Goal: Task Accomplishment & Management: Manage account settings

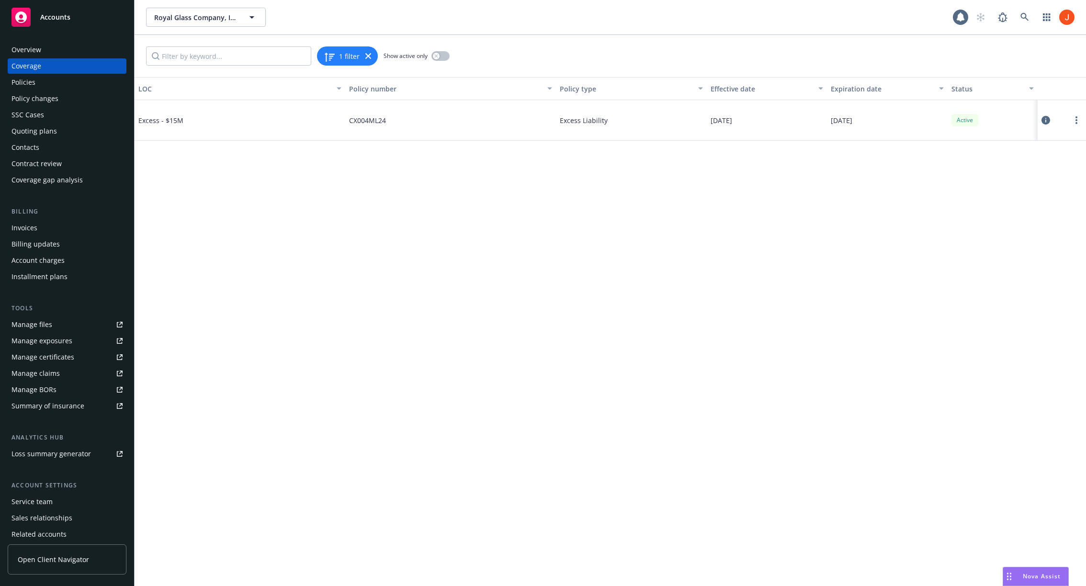
click at [1046, 121] on icon at bounding box center [1045, 120] width 9 height 9
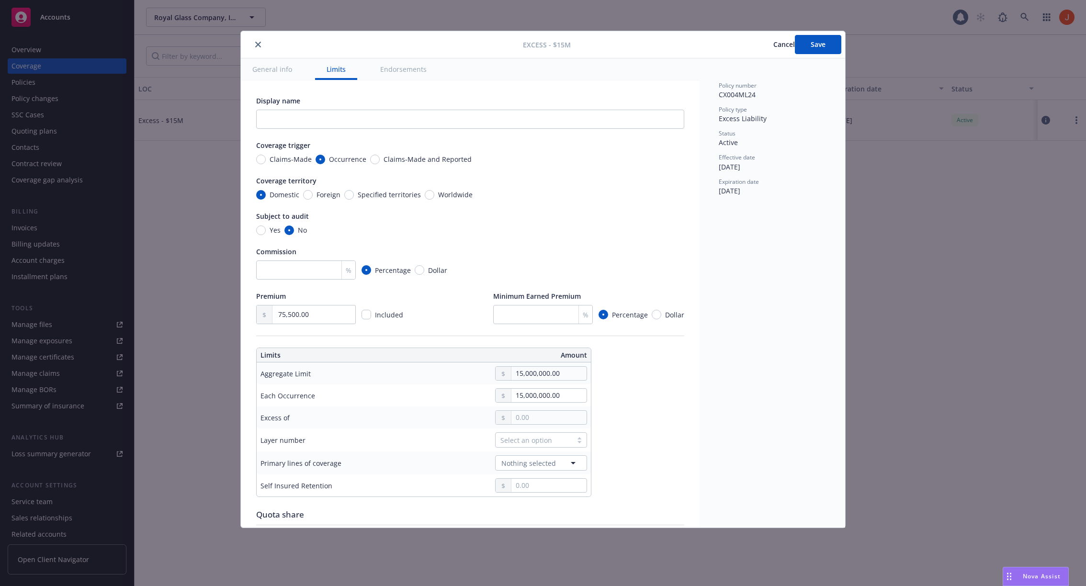
click at [269, 70] on button "General info" at bounding box center [272, 69] width 63 height 22
click at [288, 70] on button "General info" at bounding box center [272, 69] width 63 height 22
click at [339, 72] on button "Limits" at bounding box center [336, 69] width 42 height 22
click at [259, 49] on button "close" at bounding box center [257, 44] width 11 height 11
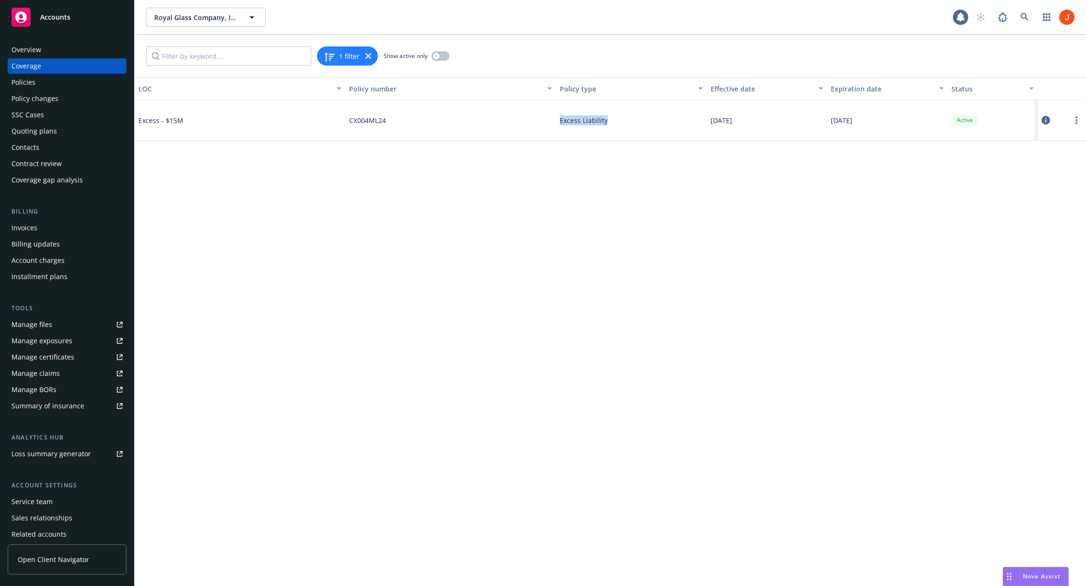
drag, startPoint x: 613, startPoint y: 123, endPoint x: 543, endPoint y: 120, distance: 69.9
click at [543, 120] on div "Excess - $15M CX004ML24 Excess Liability 09/01/2024 09/01/2025 Active" at bounding box center [610, 120] width 951 height 41
click at [543, 120] on div "CX004ML24" at bounding box center [450, 120] width 211 height 41
click at [1047, 124] on icon at bounding box center [1045, 120] width 9 height 9
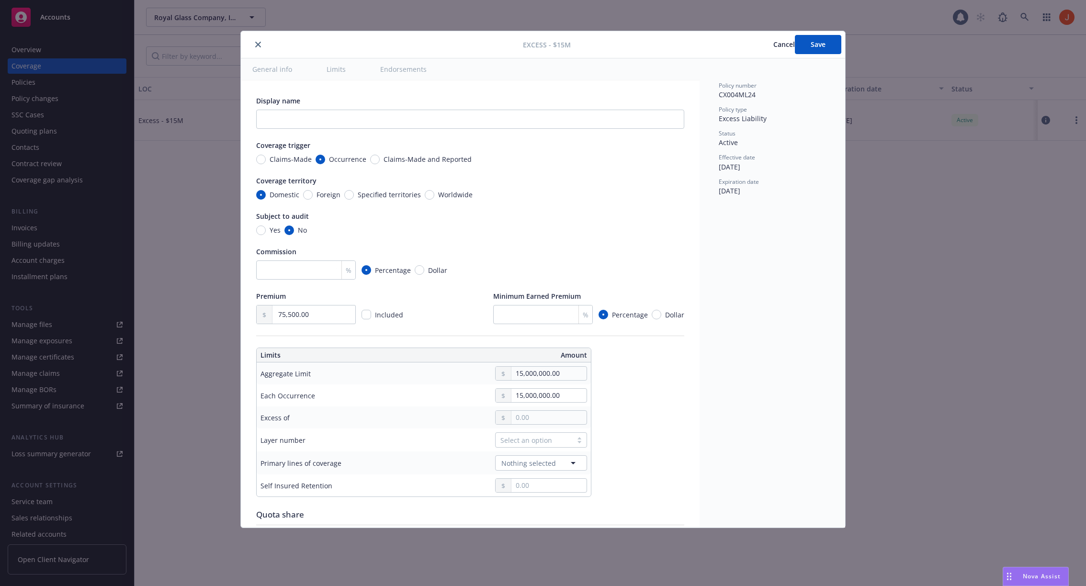
type textarea "x"
click at [773, 47] on span "Cancel" at bounding box center [784, 44] width 22 height 9
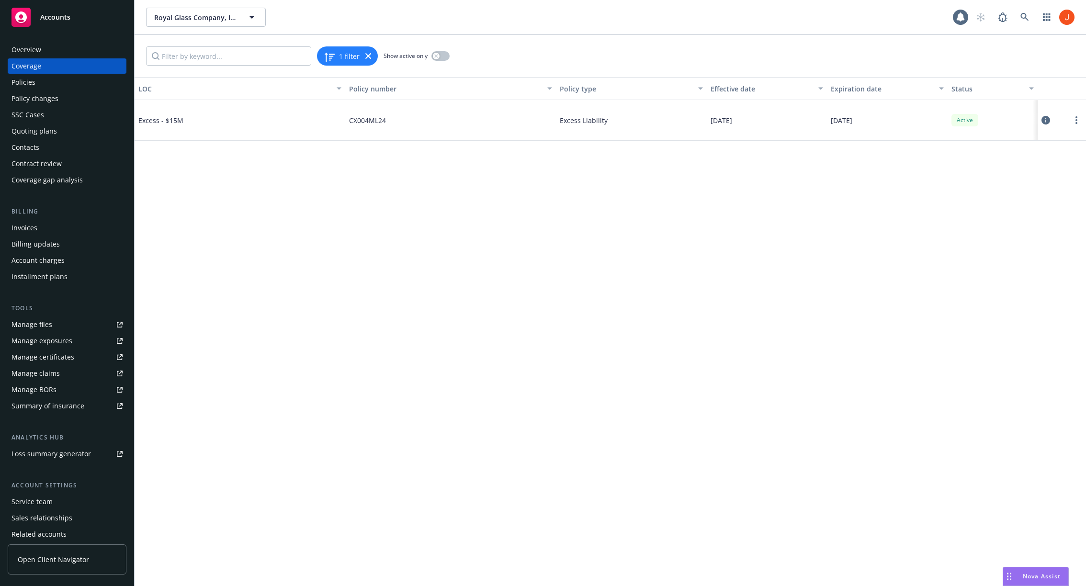
click at [655, 328] on div "LOC Policy number Policy type Effective date Expiration date Status Excess - $1…" at bounding box center [610, 331] width 951 height 509
click at [797, 446] on div "LOC Policy number Policy type Effective date Expiration date Status Excess - $1…" at bounding box center [610, 331] width 951 height 509
click at [512, 450] on div "LOC Policy number Policy type Effective date Expiration date Status Excess - $1…" at bounding box center [610, 331] width 951 height 509
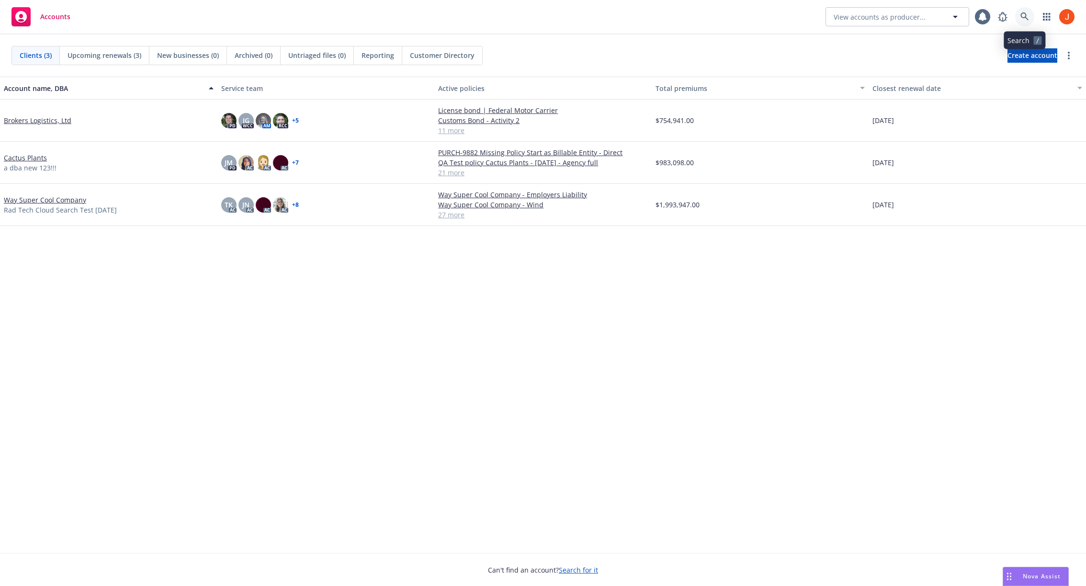
click at [1022, 14] on icon at bounding box center [1024, 16] width 9 height 9
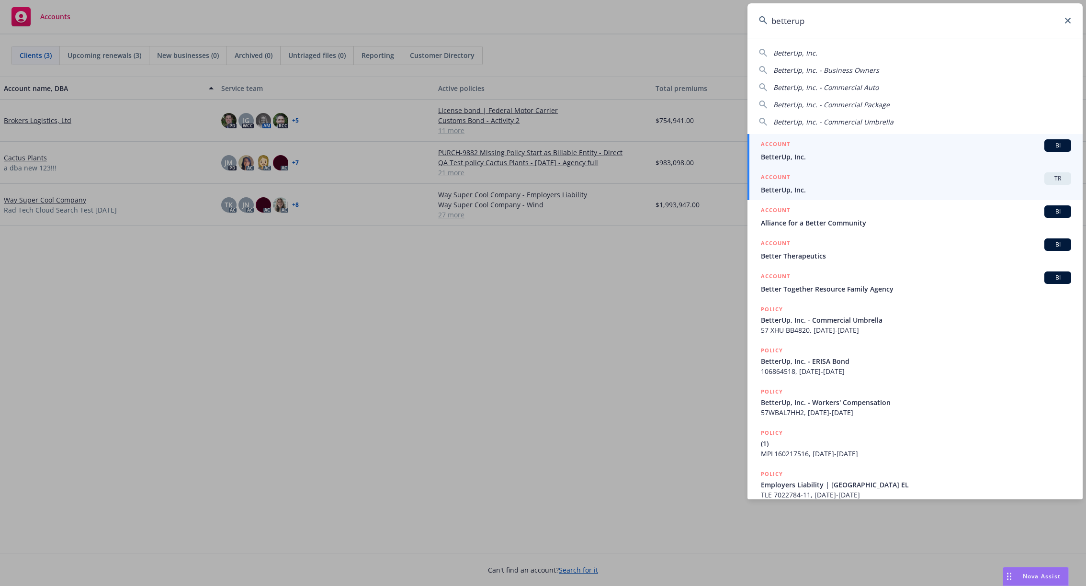
type input "betterup"
click at [842, 191] on span "BetterUp, Inc." at bounding box center [916, 190] width 310 height 10
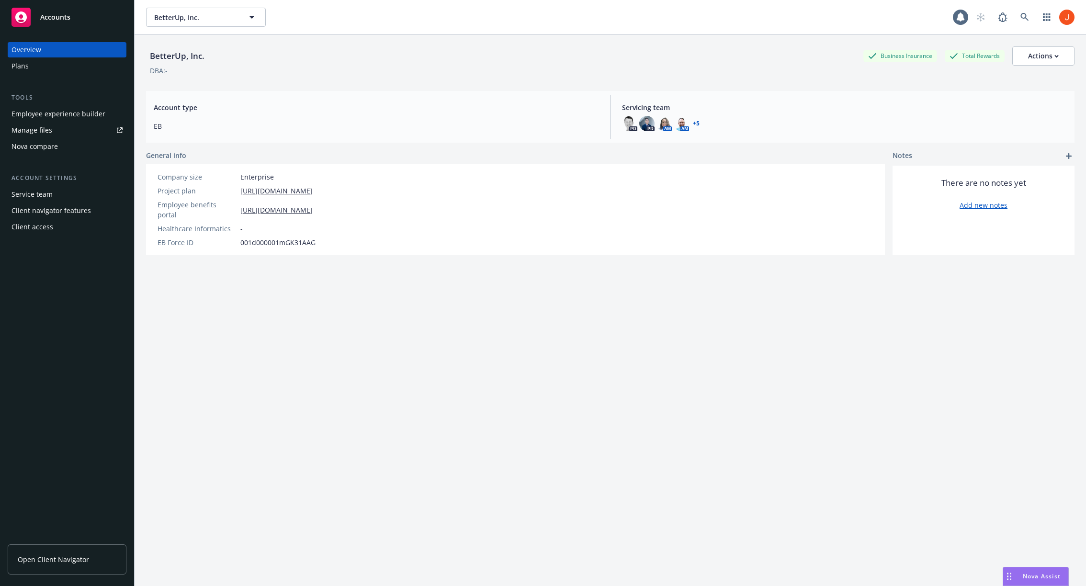
click at [70, 554] on span "Open Client Navigator" at bounding box center [53, 559] width 71 height 10
click at [36, 231] on div "Client access" at bounding box center [32, 226] width 42 height 15
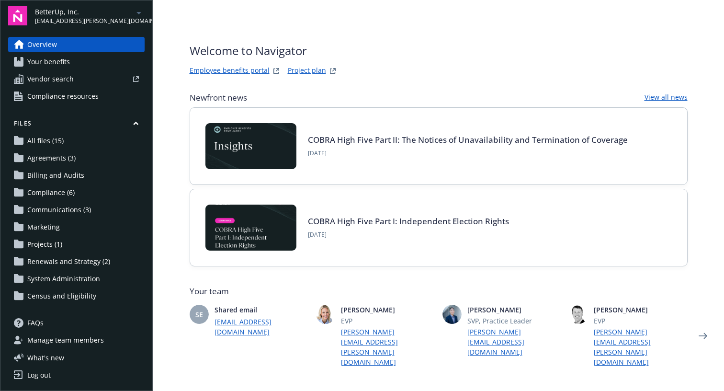
click at [54, 339] on span "Manage team members" at bounding box center [65, 339] width 77 height 15
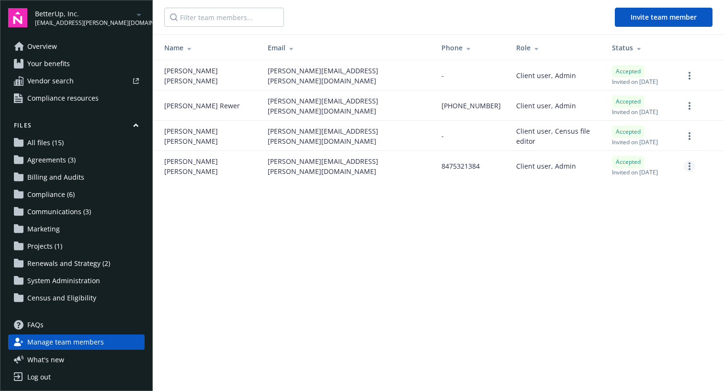
click at [688, 164] on link "more" at bounding box center [689, 165] width 11 height 11
click at [515, 226] on main "Invite team member Name Email Phone Role Status Jennie Asuncion jennie.asuncion…" at bounding box center [438, 195] width 571 height 391
click at [60, 48] on link "Overview" at bounding box center [76, 46] width 136 height 15
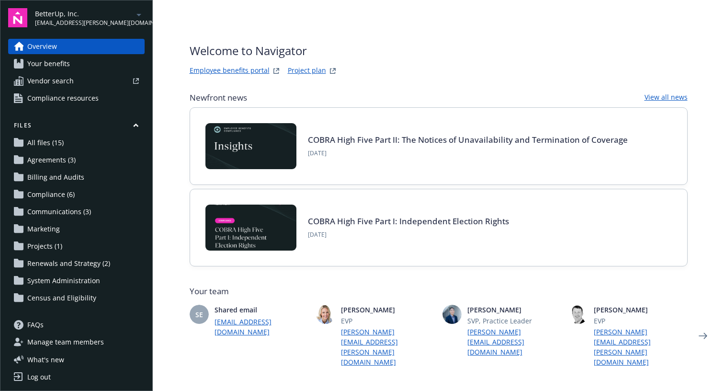
scroll to position [2, 0]
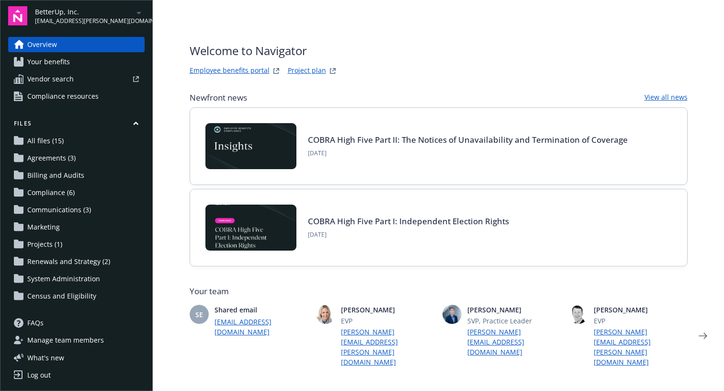
click at [54, 344] on span "Manage team members" at bounding box center [65, 339] width 77 height 15
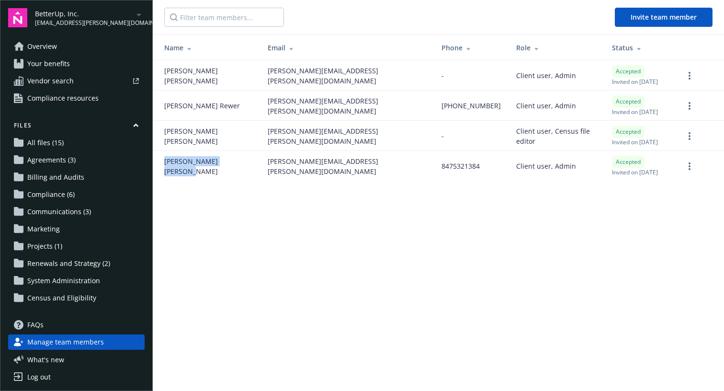
drag, startPoint x: 215, startPoint y: 168, endPoint x: 163, endPoint y: 170, distance: 51.3
click at [163, 170] on td "Sara Banaszak" at bounding box center [206, 166] width 107 height 30
copy span "Sara Banaszak"
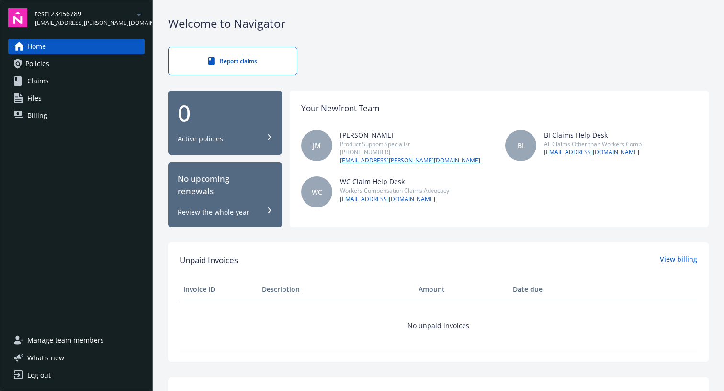
click at [525, 53] on div "Report claims" at bounding box center [438, 61] width 541 height 28
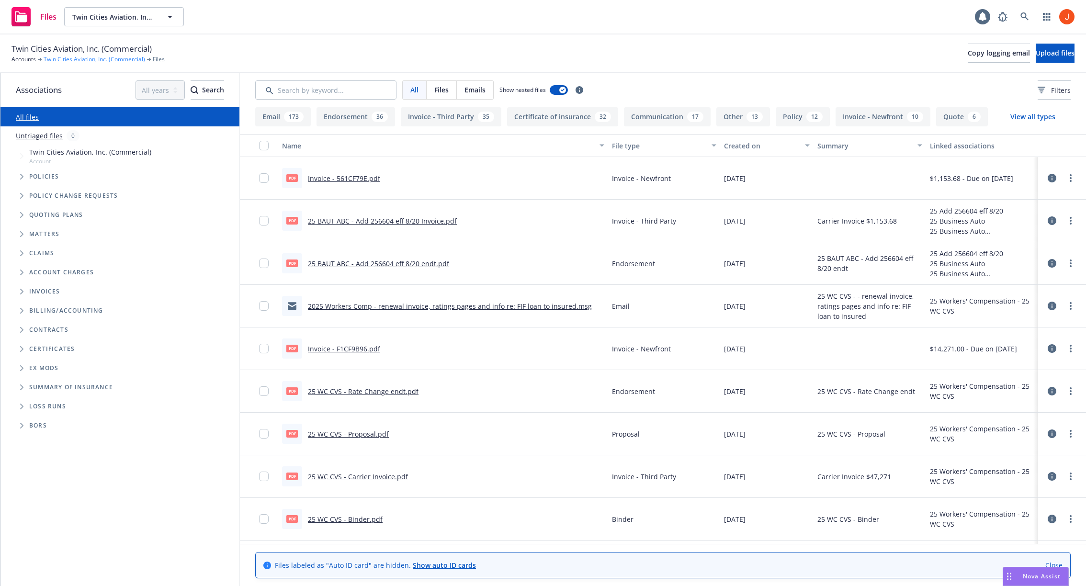
click at [80, 59] on link "Twin Cities Aviation, Inc. (Commercial)" at bounding box center [95, 59] width 102 height 9
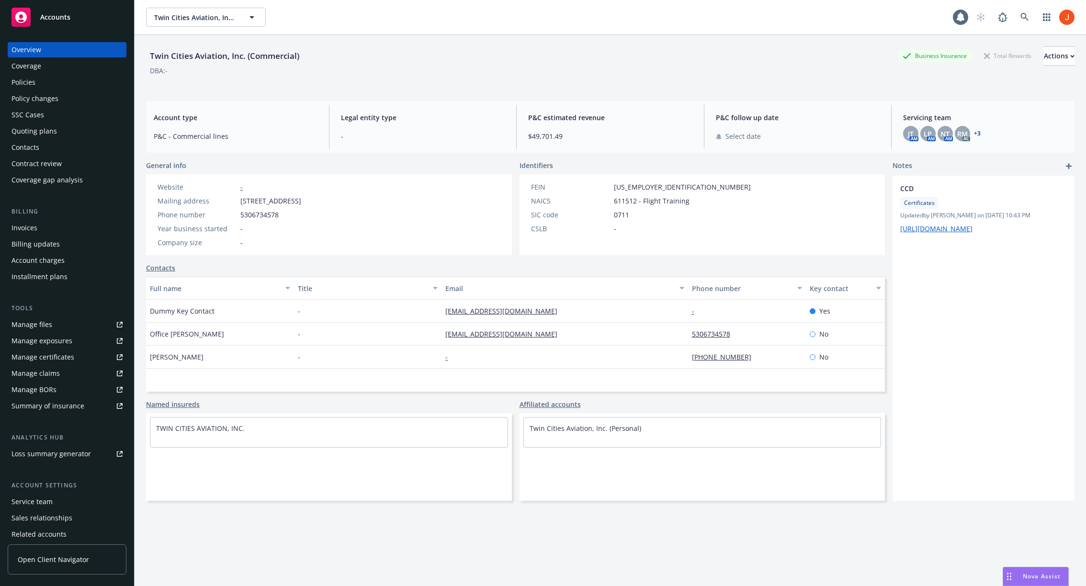
click at [70, 81] on div "Policies" at bounding box center [66, 82] width 111 height 15
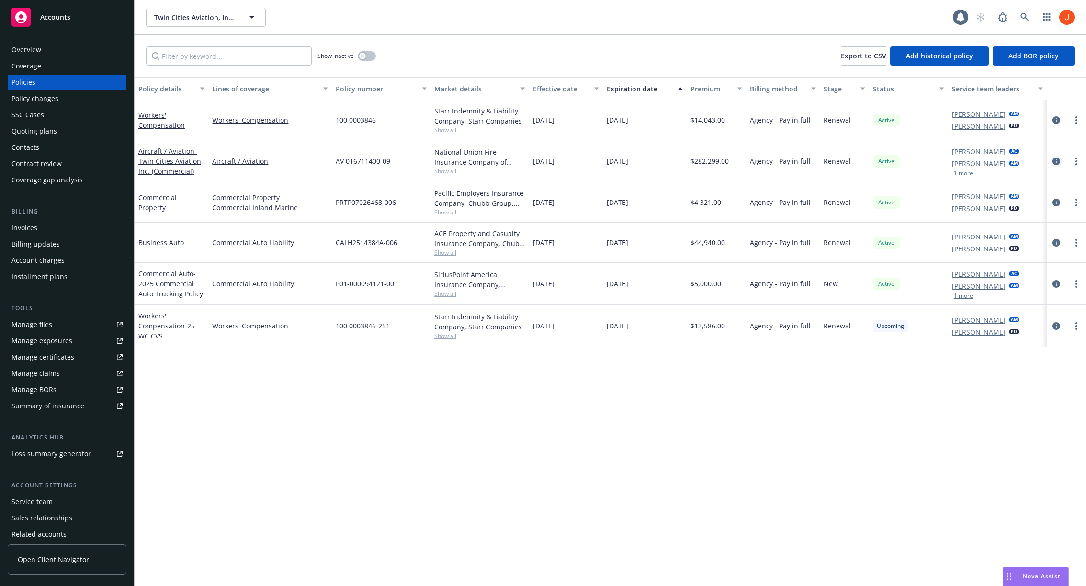
click at [1060, 161] on link "circleInformation" at bounding box center [1056, 161] width 11 height 11
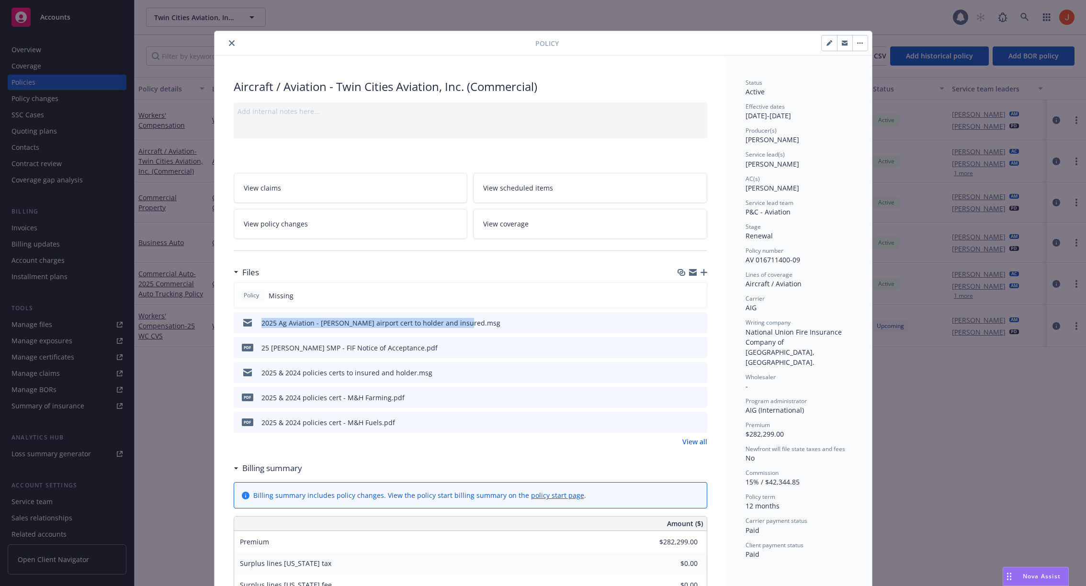
drag, startPoint x: 483, startPoint y: 322, endPoint x: 259, endPoint y: 327, distance: 224.1
click at [259, 327] on div "2025 Ag Aviation - Sutter airport cert to holder and insured.msg" at bounding box center [471, 322] width 474 height 21
copy div "2025 Ag Aviation - [PERSON_NAME] airport cert to holder and insured.msg"
click at [690, 441] on link "View all" at bounding box center [694, 442] width 25 height 10
drag, startPoint x: 426, startPoint y: 346, endPoint x: 254, endPoint y: 348, distance: 171.9
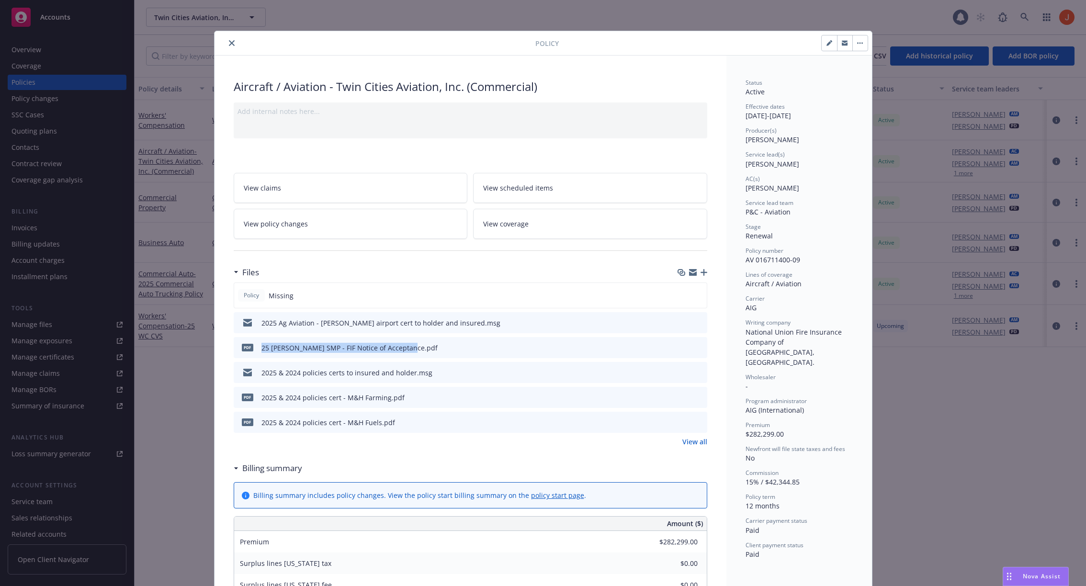
click at [254, 348] on div "pdf 25 AC BAUT SMP - FIF Notice of Acceptance.pdf" at bounding box center [471, 347] width 474 height 21
copy div "25 [PERSON_NAME] SMP - FIF Notice of Acceptance.pdf"
drag, startPoint x: 258, startPoint y: 372, endPoint x: 465, endPoint y: 387, distance: 207.4
click at [465, 387] on div "Policy Missing 2025 Ag Aviation - Sutter airport cert to holder and insured.msg…" at bounding box center [471, 358] width 474 height 150
copy div "2025 & 2024 policies certs to insured and holder.msg pdf"
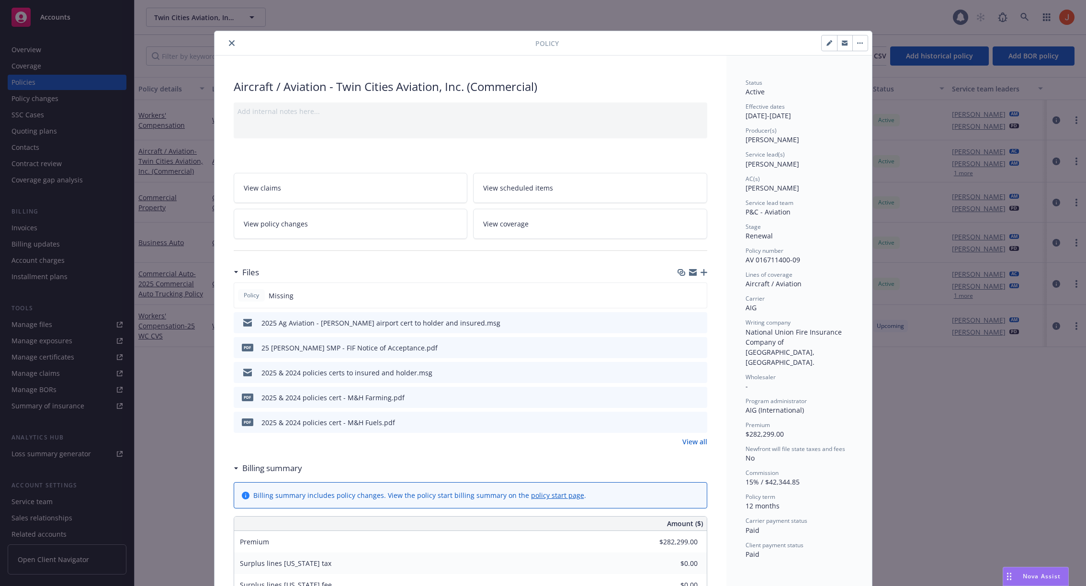
scroll to position [13, 0]
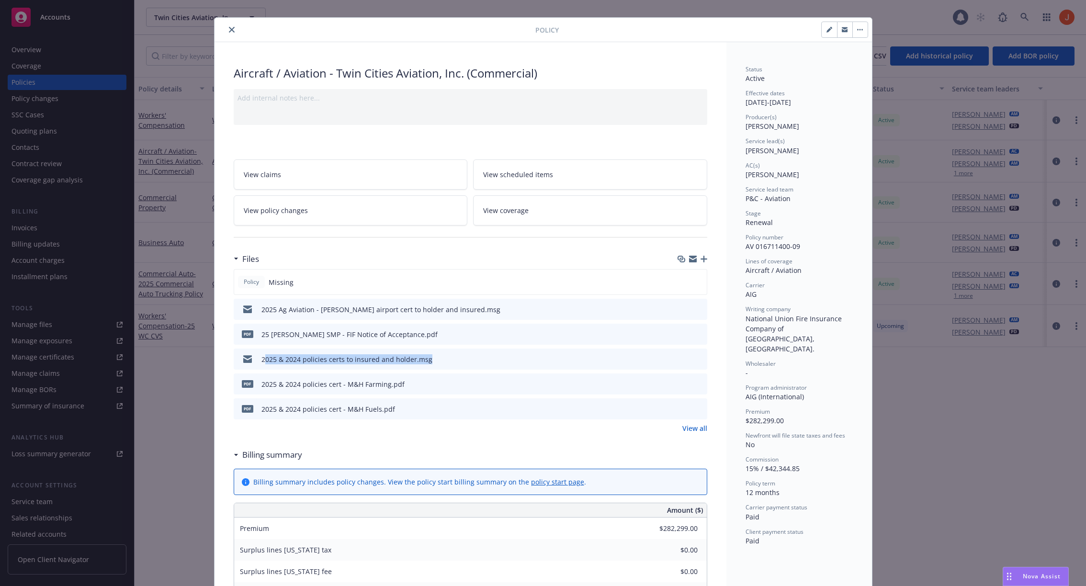
drag, startPoint x: 433, startPoint y: 358, endPoint x: 387, endPoint y: 370, distance: 47.8
click at [387, 370] on div "Policy Missing 2025 Ag Aviation - Sutter airport cert to holder and insured.msg…" at bounding box center [471, 344] width 474 height 150
click at [425, 354] on div "2025 & 2024 policies certs to insured and holder.msg" at bounding box center [346, 359] width 171 height 10
drag, startPoint x: 430, startPoint y: 358, endPoint x: 254, endPoint y: 358, distance: 175.7
click at [254, 358] on div "2025 & 2024 policies certs to insured and holder.msg" at bounding box center [471, 359] width 474 height 21
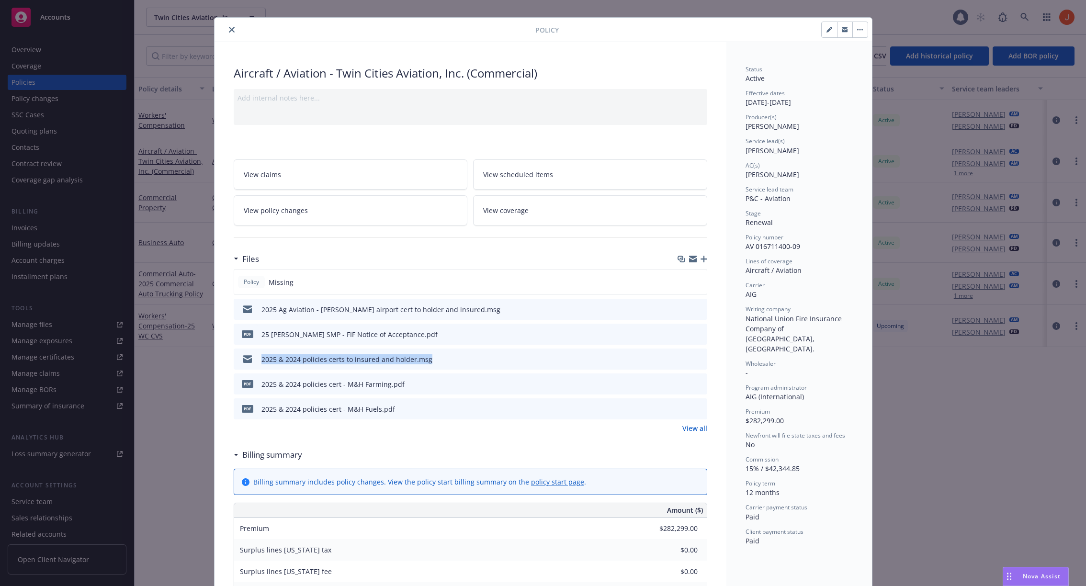
copy div "2025 & 2024 policies certs to insured and holder.msg"
drag, startPoint x: 263, startPoint y: 386, endPoint x: 392, endPoint y: 394, distance: 129.5
click at [392, 394] on div "Policy Missing 2025 Ag Aviation - Sutter airport cert to holder and insured.msg…" at bounding box center [471, 344] width 474 height 150
click at [394, 389] on div "pdf 2025 & 2024 policies cert - M&H Farming.pdf" at bounding box center [320, 384] width 167 height 20
click at [404, 384] on div "pdf 2025 & 2024 policies cert - M&H Farming.pdf" at bounding box center [471, 383] width 474 height 21
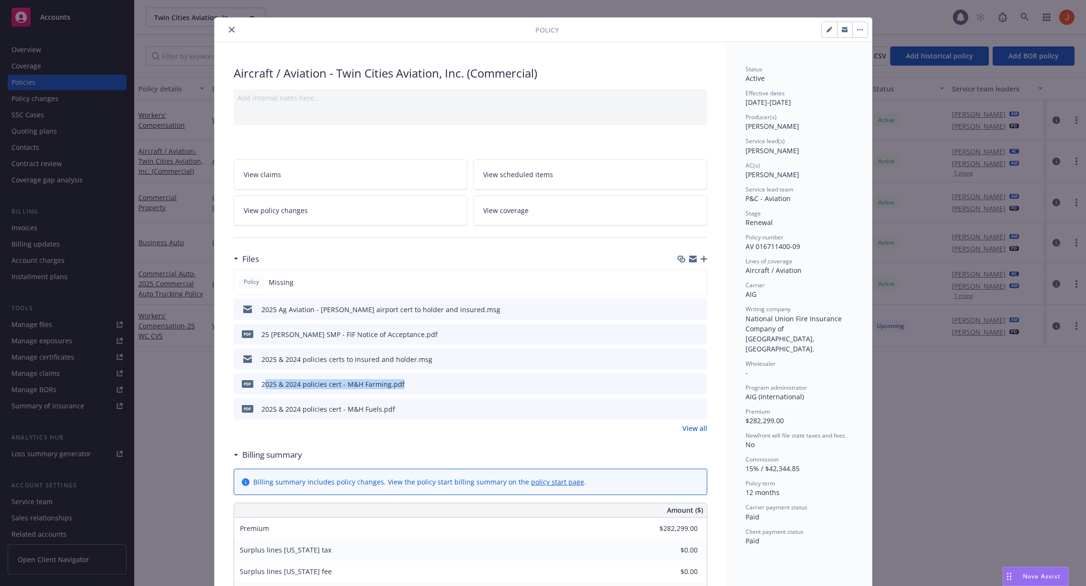
drag, startPoint x: 400, startPoint y: 384, endPoint x: 265, endPoint y: 382, distance: 135.5
click at [265, 382] on div "pdf 2025 & 2024 policies cert - M&H Farming.pdf" at bounding box center [471, 383] width 474 height 21
copy div "025 & 2024 policies cert - M&H Farming.pdf"
copy div "2025 & 2024 policies cert - M&H Farming.pdf"
drag, startPoint x: 260, startPoint y: 408, endPoint x: 401, endPoint y: 407, distance: 140.8
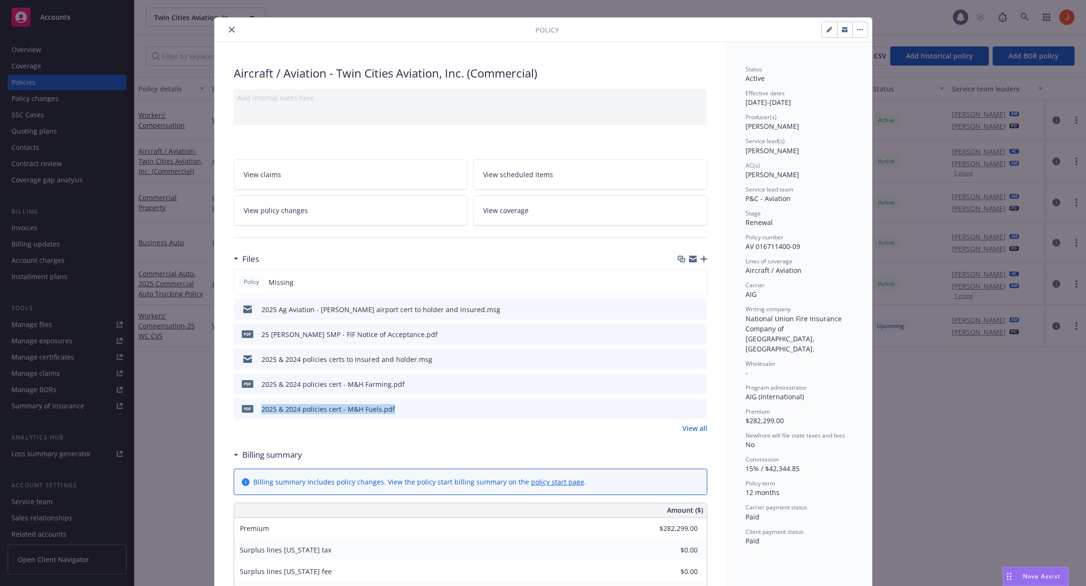
click at [401, 407] on div "pdf 2025 & 2024 policies cert - M&H Fuels.pdf" at bounding box center [471, 408] width 474 height 21
copy div "2025 & 2024 policies cert - M&H Fuels.pdf"
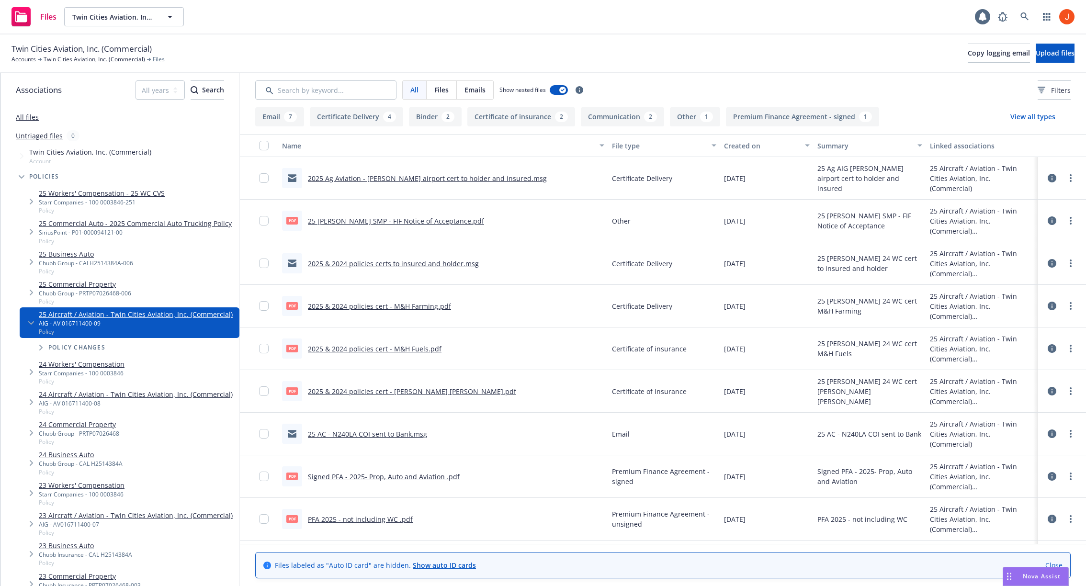
click at [29, 115] on link "All files" at bounding box center [27, 117] width 23 height 9
click at [124, 325] on div "AIG - AV 016711400-09" at bounding box center [136, 323] width 194 height 8
drag, startPoint x: 137, startPoint y: 320, endPoint x: 40, endPoint y: 318, distance: 96.8
click at [40, 318] on div "25 Aircraft / Aviation - Twin Cities Aviation, Inc. (Commercial) AIG - AV 01671…" at bounding box center [136, 322] width 194 height 26
click at [428, 38] on div "Twin Cities Aviation, Inc. (Commercial) Accounts Twin Cities Aviation, Inc. (Co…" at bounding box center [543, 53] width 1086 height 38
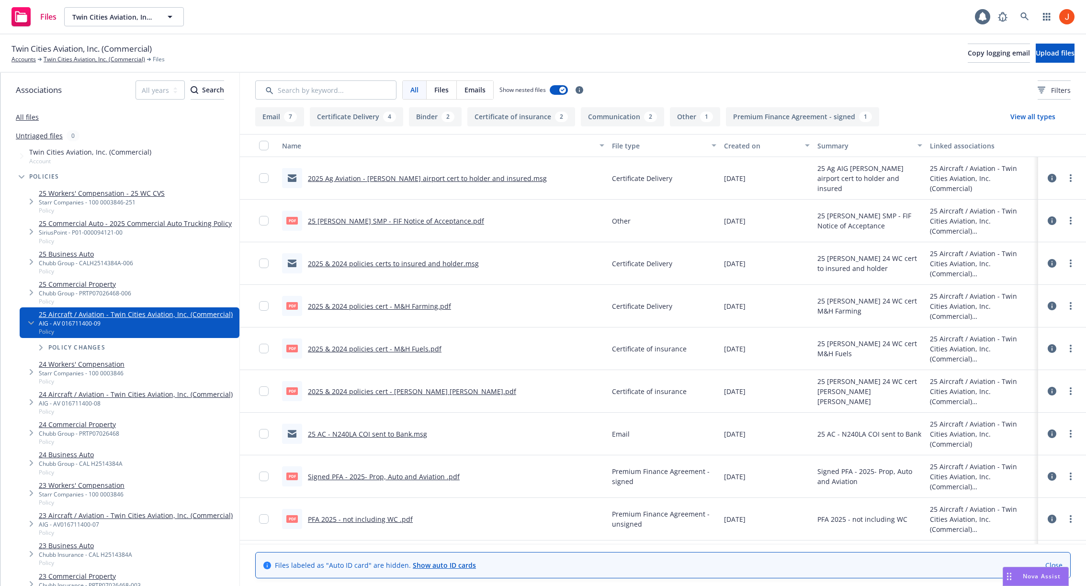
click at [34, 120] on link "All files" at bounding box center [27, 117] width 23 height 9
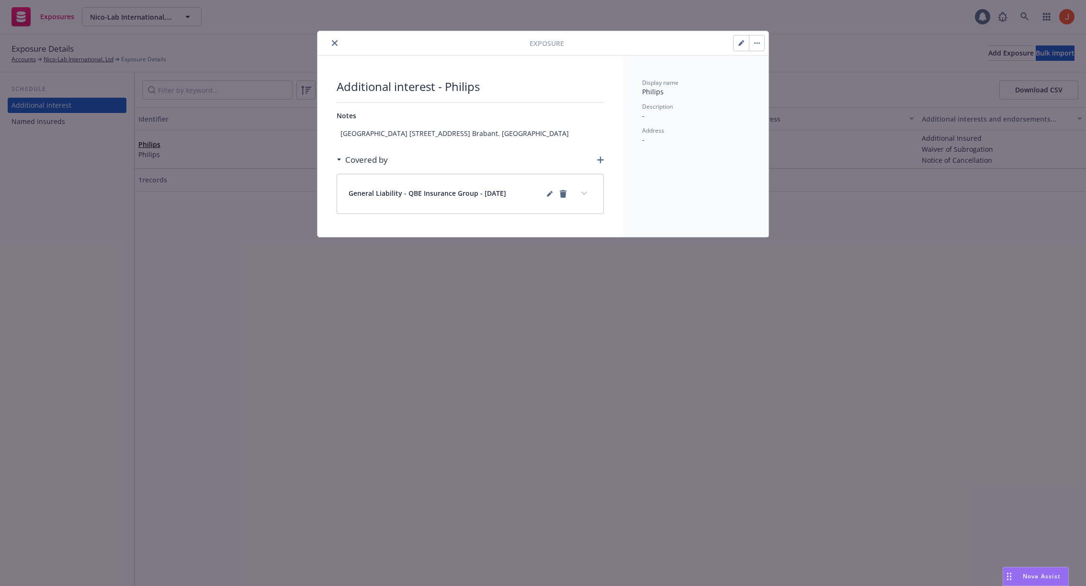
click at [738, 43] on icon "button" at bounding box center [741, 43] width 6 height 6
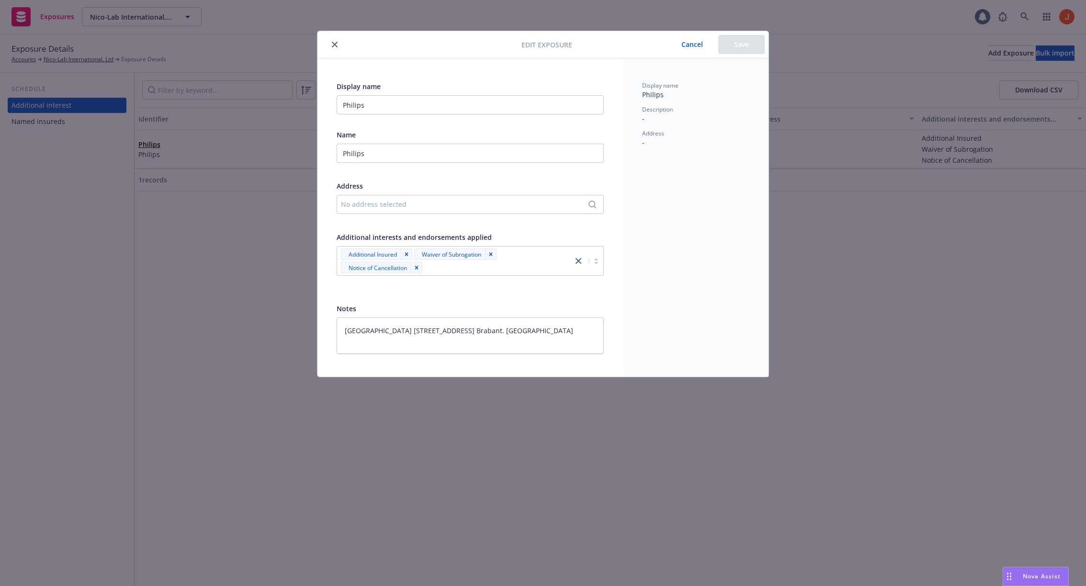
click at [459, 207] on div "No address selected" at bounding box center [465, 204] width 249 height 10
click at [463, 256] on div "Add custom address" at bounding box center [470, 265] width 179 height 19
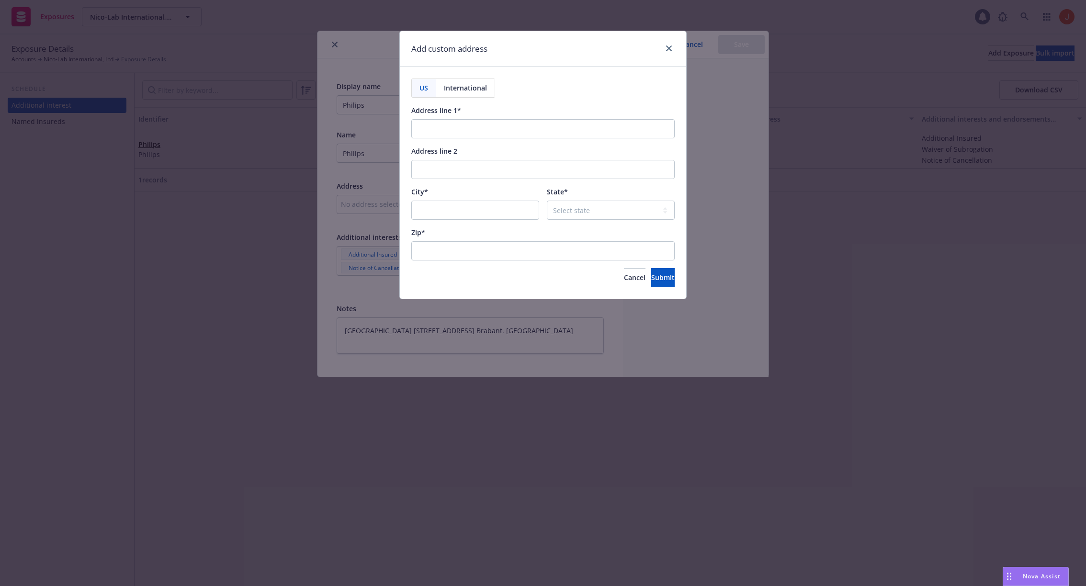
click at [459, 88] on span "International" at bounding box center [465, 88] width 43 height 10
select select "USA"
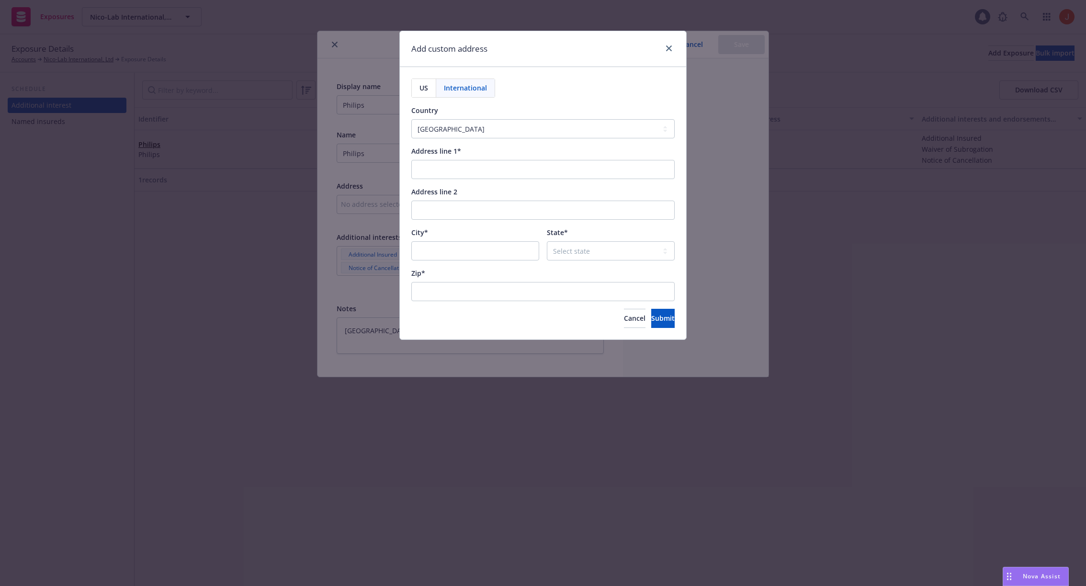
type textarea "x"
click at [462, 299] on input "Zip*" at bounding box center [542, 291] width 263 height 19
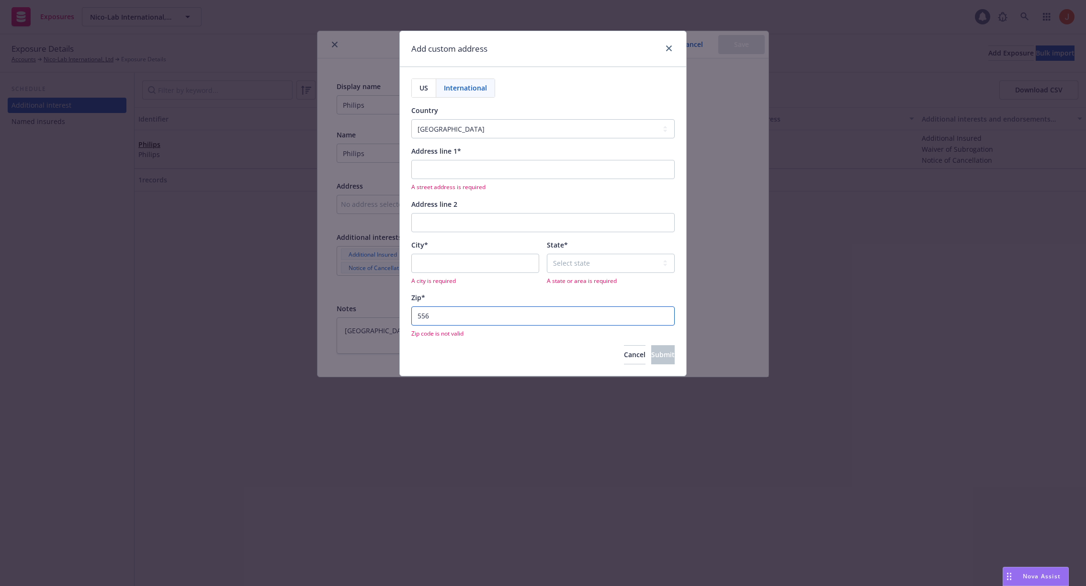
type input "556"
click at [469, 340] on div "US International Country Afghanistan Åland Islands Albania Algeria American Sam…" at bounding box center [542, 221] width 263 height 285
type textarea "x"
click at [418, 318] on input "556" at bounding box center [542, 315] width 263 height 19
click at [419, 318] on input "556" at bounding box center [542, 315] width 263 height 19
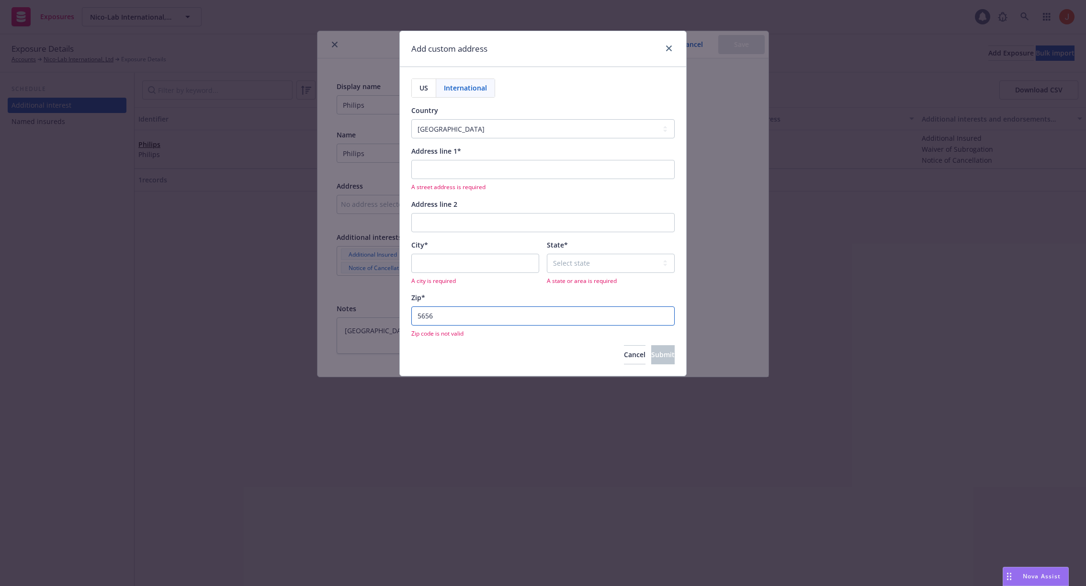
type input "5656"
click at [527, 364] on div "US International Country Afghanistan Åland Islands Albania Algeria American Sam…" at bounding box center [543, 221] width 286 height 308
click at [509, 271] on input "City*" at bounding box center [475, 263] width 128 height 19
click at [478, 175] on input "Address line 1*" at bounding box center [542, 169] width 263 height 19
click at [501, 123] on select "Afghanistan Åland Islands Albania Algeria American Samoa Andorra Angola Anguill…" at bounding box center [542, 128] width 263 height 19
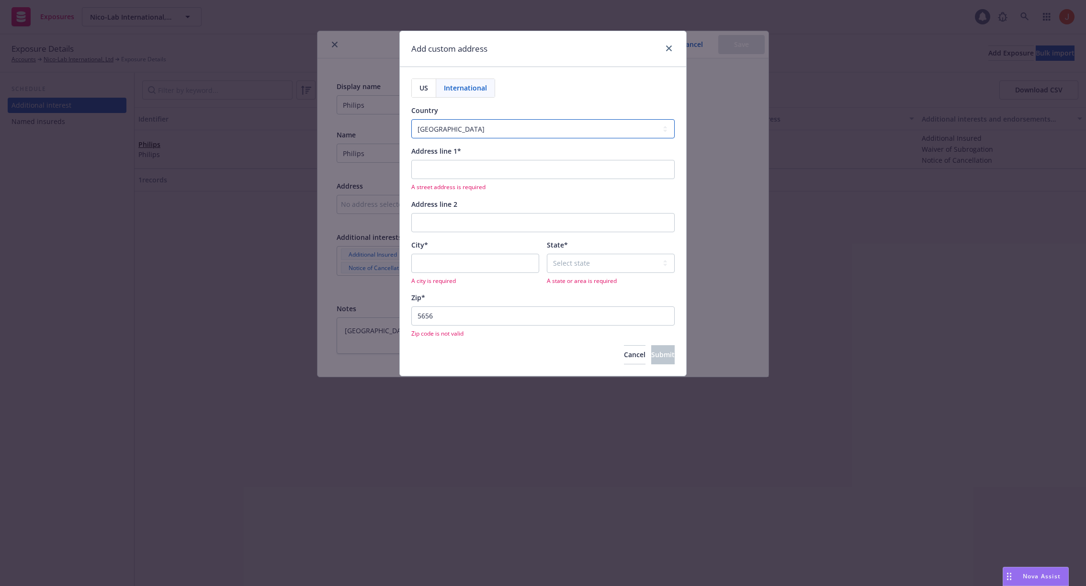
select select "NLD"
click at [411, 119] on select "Afghanistan Åland Islands Albania Algeria American Samoa Andorra Angola Anguill…" at bounding box center [542, 128] width 263 height 19
click at [482, 351] on div "Cancel Submit" at bounding box center [542, 354] width 263 height 19
click at [471, 316] on input "Zip*" at bounding box center [542, 315] width 263 height 19
type input "5656"
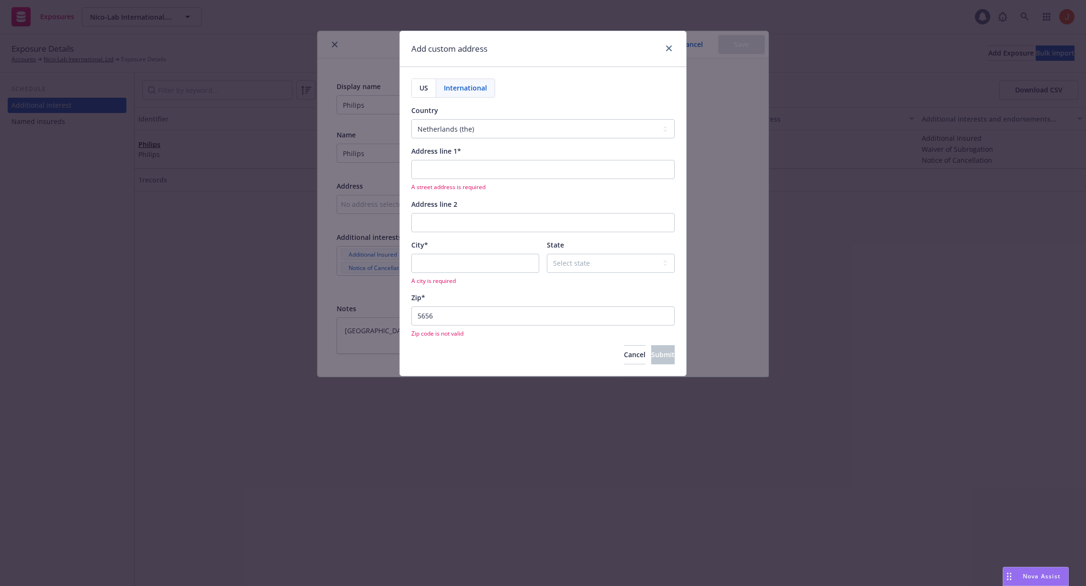
click at [473, 359] on div "Cancel Submit" at bounding box center [542, 354] width 263 height 19
click at [461, 165] on input "Address line 1*" at bounding box center [542, 169] width 263 height 19
type input "1234"
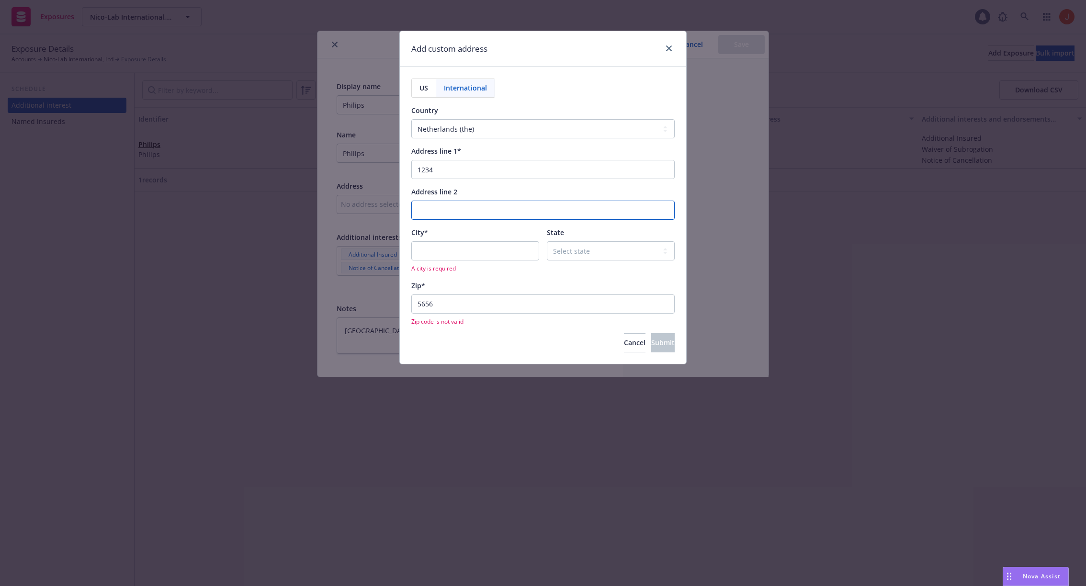
click at [467, 201] on input "Address line 2" at bounding box center [542, 210] width 263 height 19
click at [441, 256] on input "City*" at bounding box center [475, 250] width 128 height 19
type input "test"
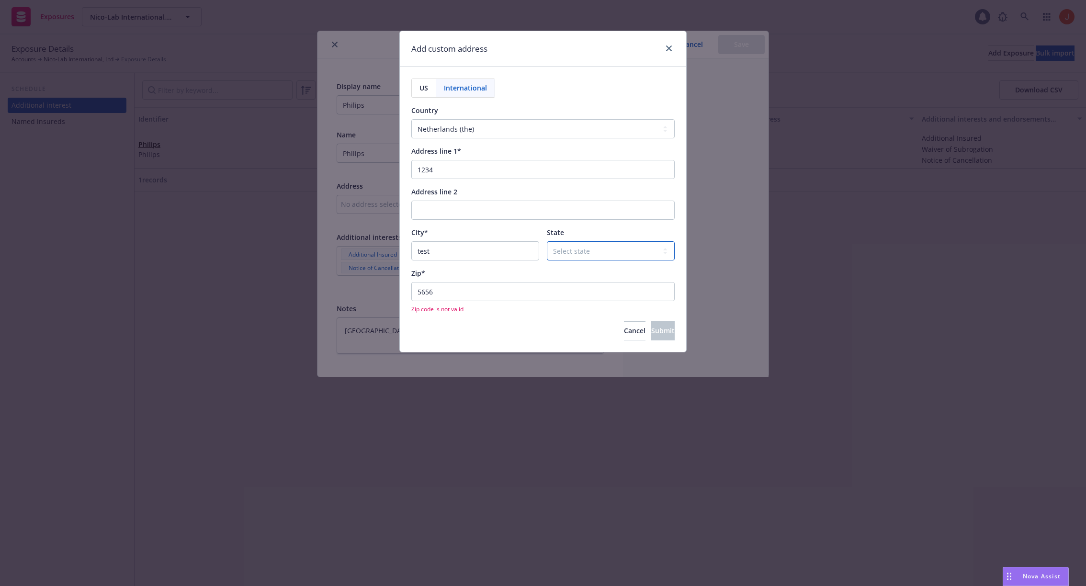
click at [561, 247] on select "Select state Bonaire Drenthe Flevoland Friesland Gelderland Groningen Limburg N…" at bounding box center [611, 250] width 128 height 19
select select "DR"
click at [547, 241] on select "Select state Bonaire Drenthe Flevoland Friesland Gelderland Groningen Limburg N…" at bounding box center [611, 250] width 128 height 19
click at [522, 307] on span "Zip code is not valid" at bounding box center [542, 309] width 263 height 8
click at [516, 295] on input "5656" at bounding box center [542, 291] width 263 height 19
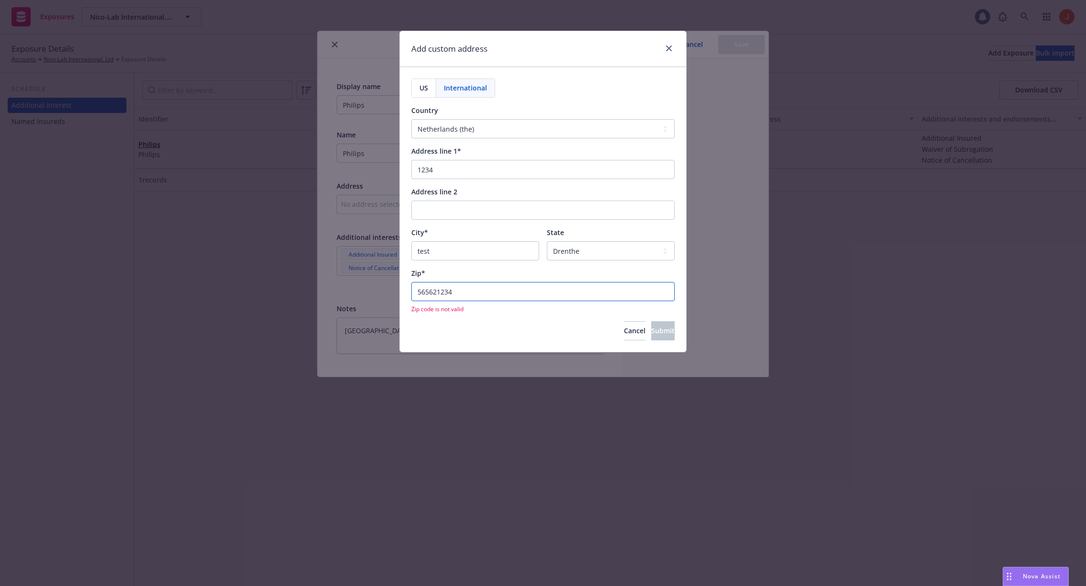
type input "565621234"
click at [518, 277] on div "Zip*" at bounding box center [542, 273] width 263 height 10
click at [503, 285] on input "565621234" at bounding box center [542, 291] width 263 height 19
click at [483, 300] on input "123456" at bounding box center [542, 291] width 263 height 19
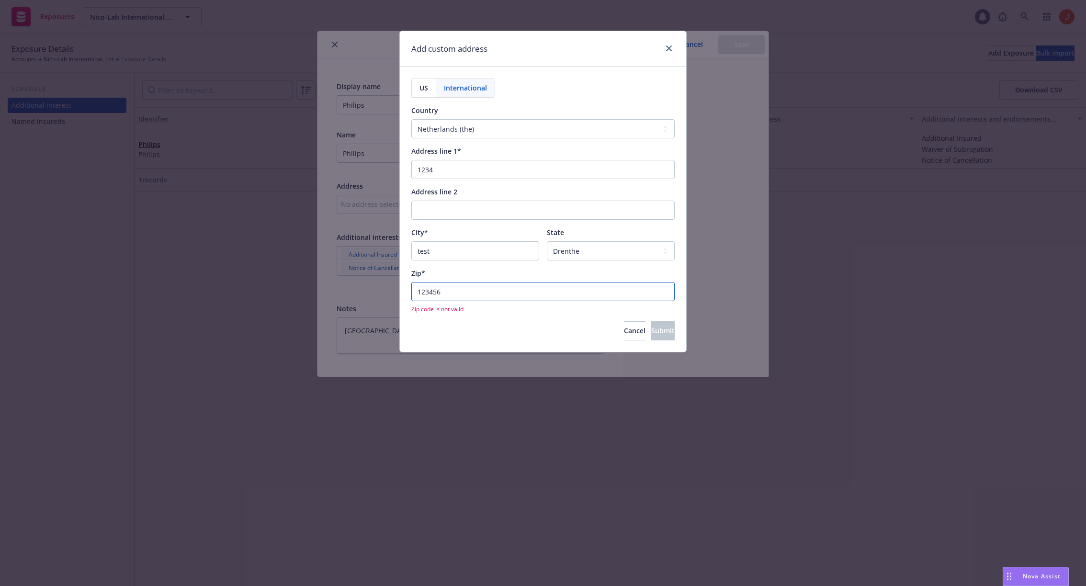
type input "123456"
click at [480, 330] on div "Cancel Submit" at bounding box center [542, 330] width 263 height 19
type textarea "x"
click at [456, 293] on input "123456" at bounding box center [542, 291] width 263 height 19
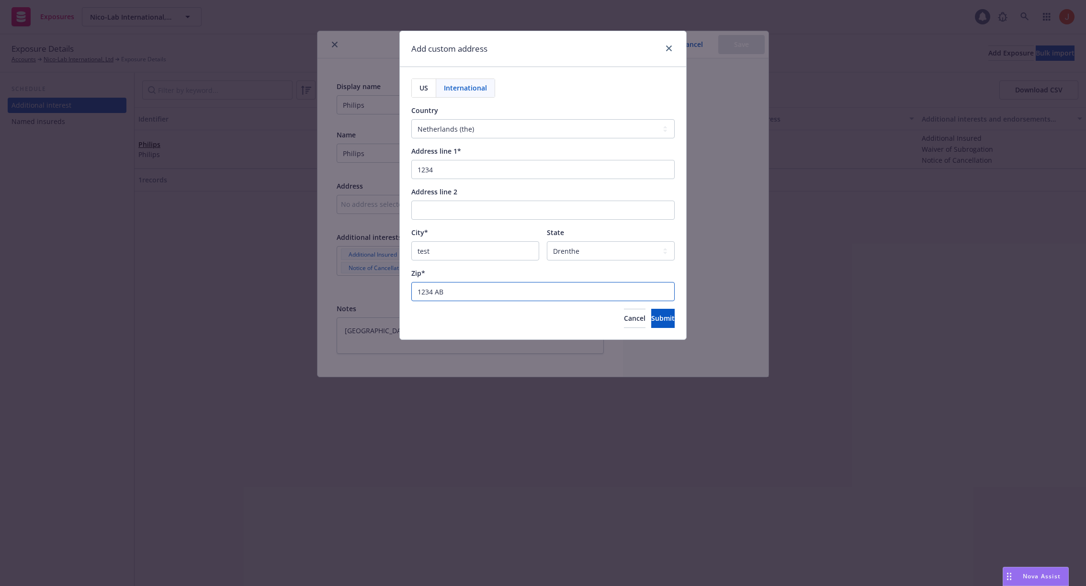
type input "1234 A"
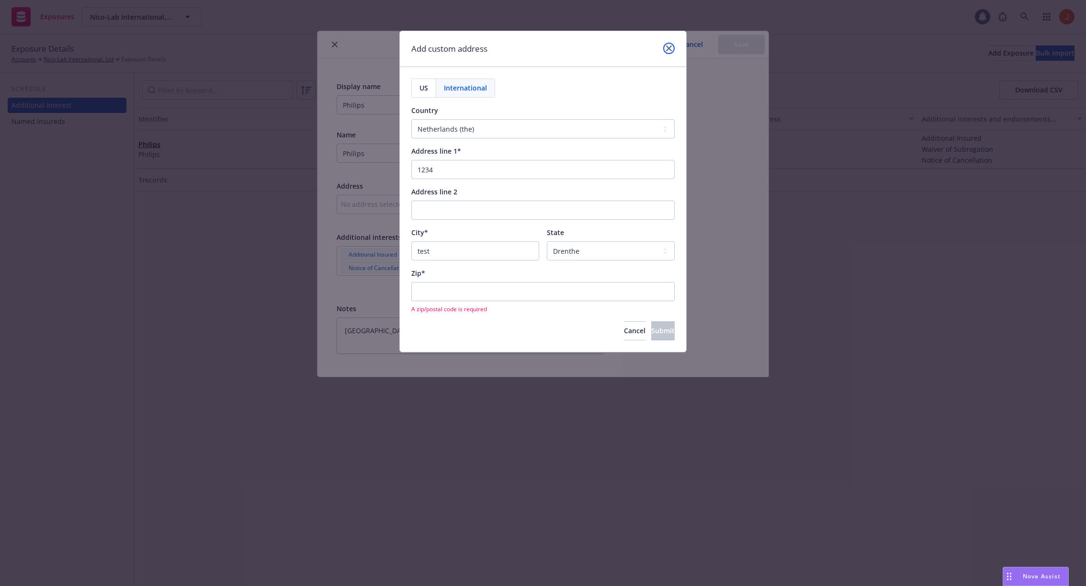
click at [671, 53] on link "close" at bounding box center [668, 48] width 11 height 11
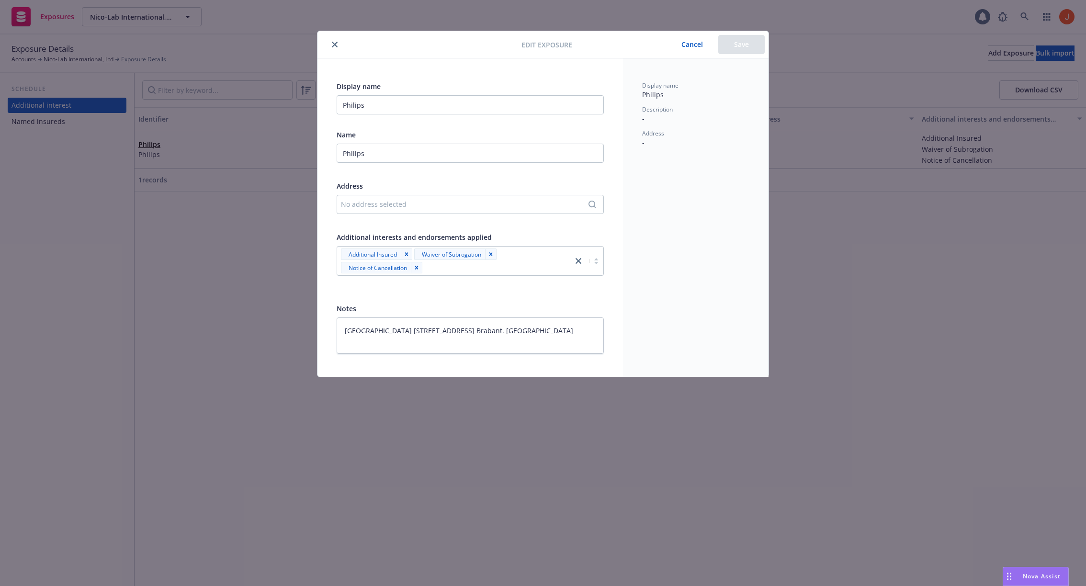
click at [699, 45] on button "Cancel" at bounding box center [692, 44] width 52 height 19
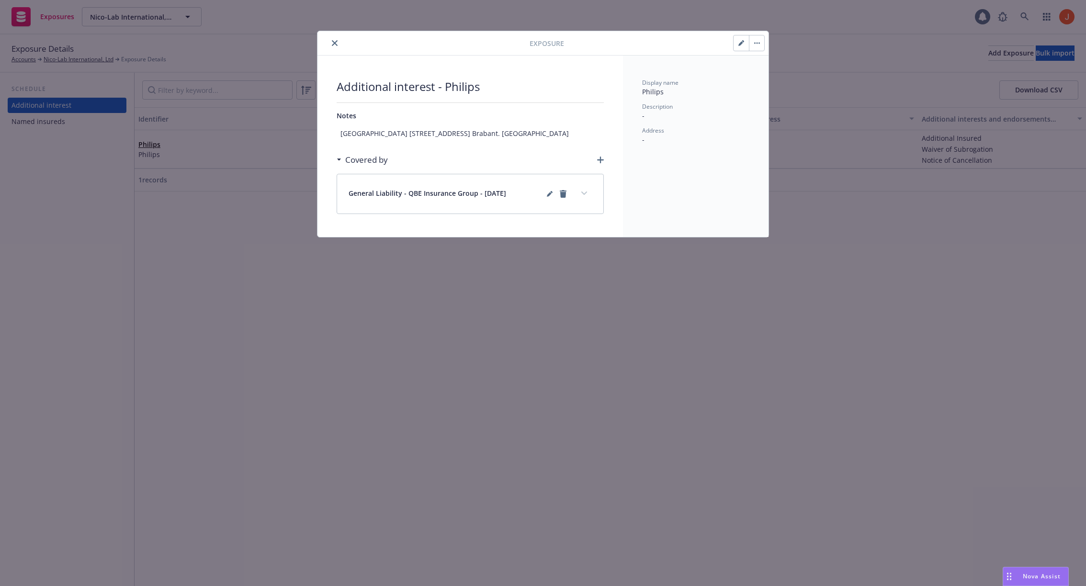
click at [739, 43] on icon "button" at bounding box center [741, 43] width 6 height 6
type textarea "x"
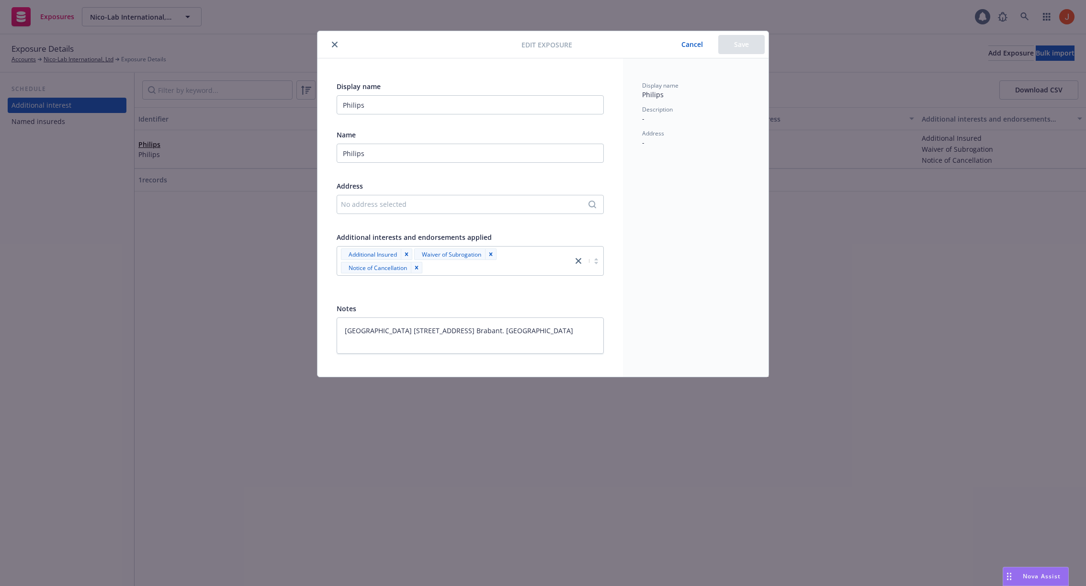
click at [498, 218] on div at bounding box center [470, 222] width 267 height 9
click at [497, 208] on div "No address selected" at bounding box center [465, 204] width 249 height 10
click at [492, 256] on div "Add custom address" at bounding box center [470, 265] width 179 height 19
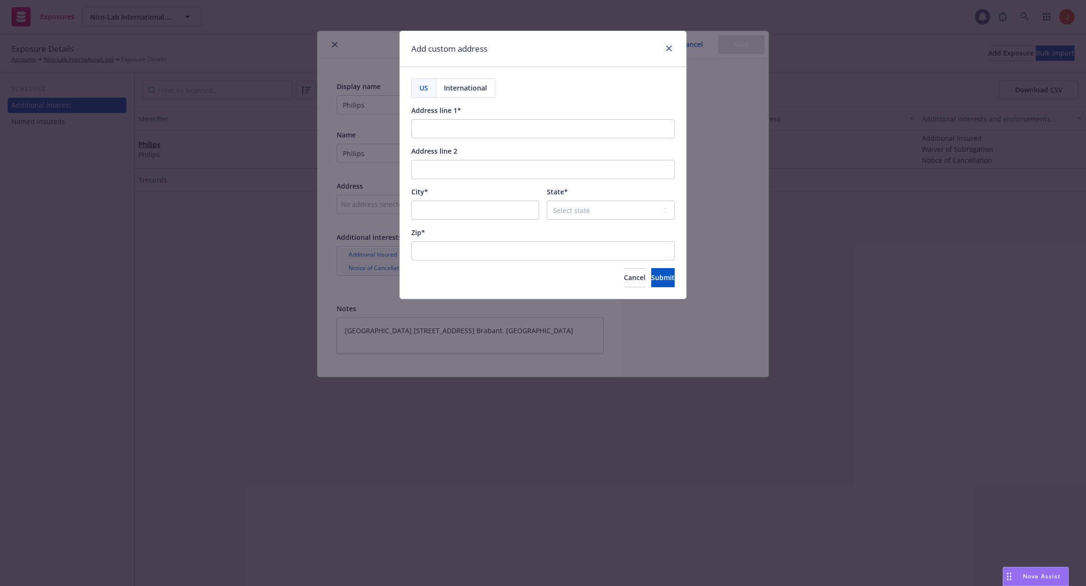
click at [461, 91] on span "International" at bounding box center [465, 88] width 43 height 10
select select "USA"
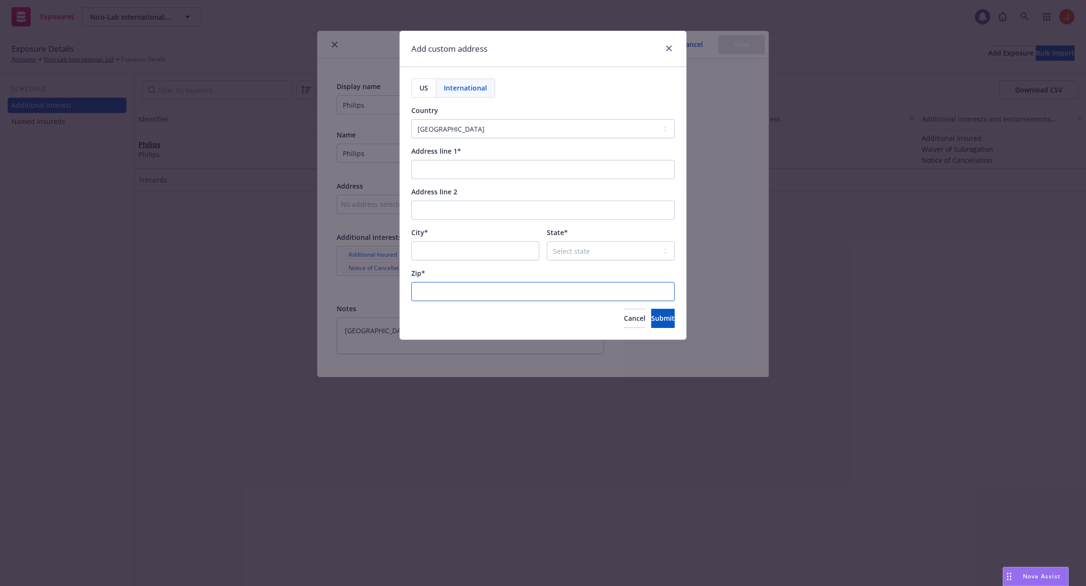
click at [445, 284] on input "Zip*" at bounding box center [542, 291] width 263 height 19
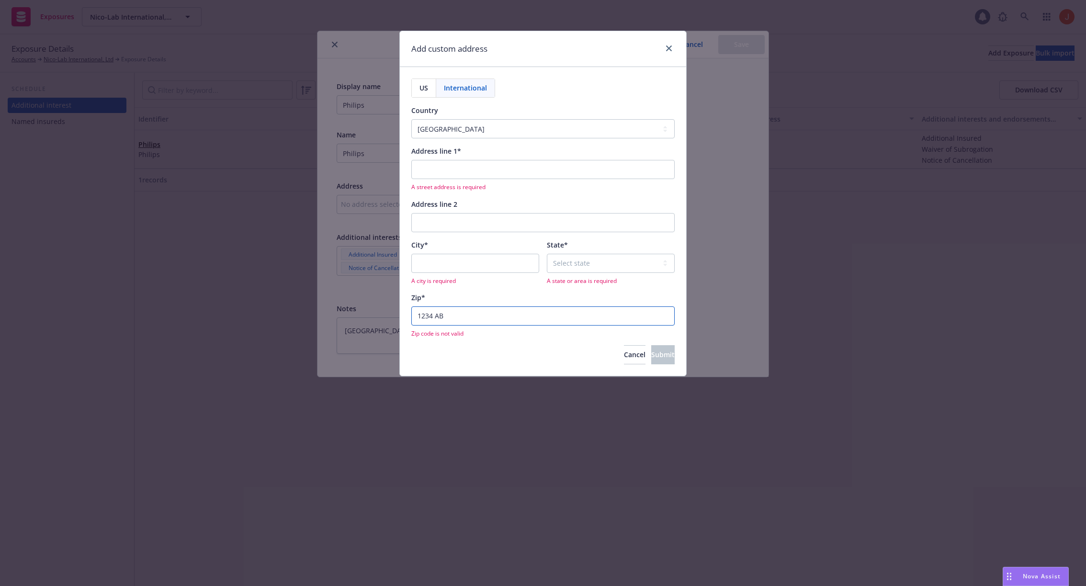
type input "1234 AB"
click at [445, 362] on div "Cancel Submit" at bounding box center [542, 354] width 263 height 19
click at [469, 343] on div "US International Country Afghanistan Åland Islands Albania Algeria American Sam…" at bounding box center [542, 221] width 263 height 285
click at [468, 321] on input "1234 AB" at bounding box center [542, 315] width 263 height 19
click at [476, 343] on div "US International Country Afghanistan Åland Islands Albania Algeria American Sam…" at bounding box center [542, 221] width 263 height 285
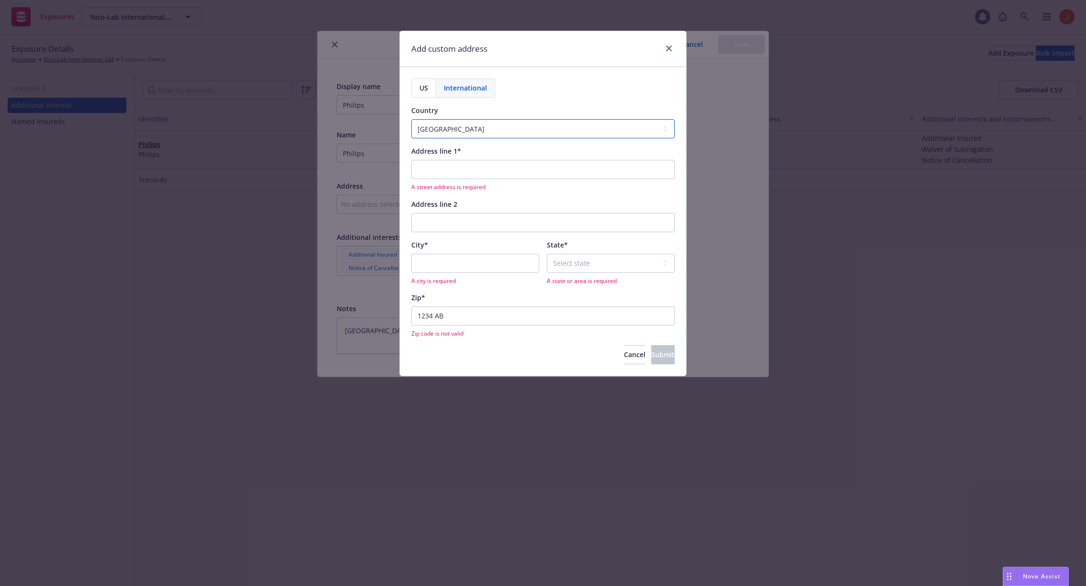
click at [489, 135] on select "Afghanistan Åland Islands Albania Algeria American Samoa Andorra Angola Anguill…" at bounding box center [542, 128] width 263 height 19
select select "NLD"
click at [411, 119] on select "Afghanistan Åland Islands Albania Algeria American Samoa Andorra Angola Anguill…" at bounding box center [542, 128] width 263 height 19
click at [465, 348] on div "Cancel Submit" at bounding box center [542, 354] width 263 height 19
click at [467, 305] on div "Zip* A zip/postal code is required" at bounding box center [542, 315] width 263 height 45
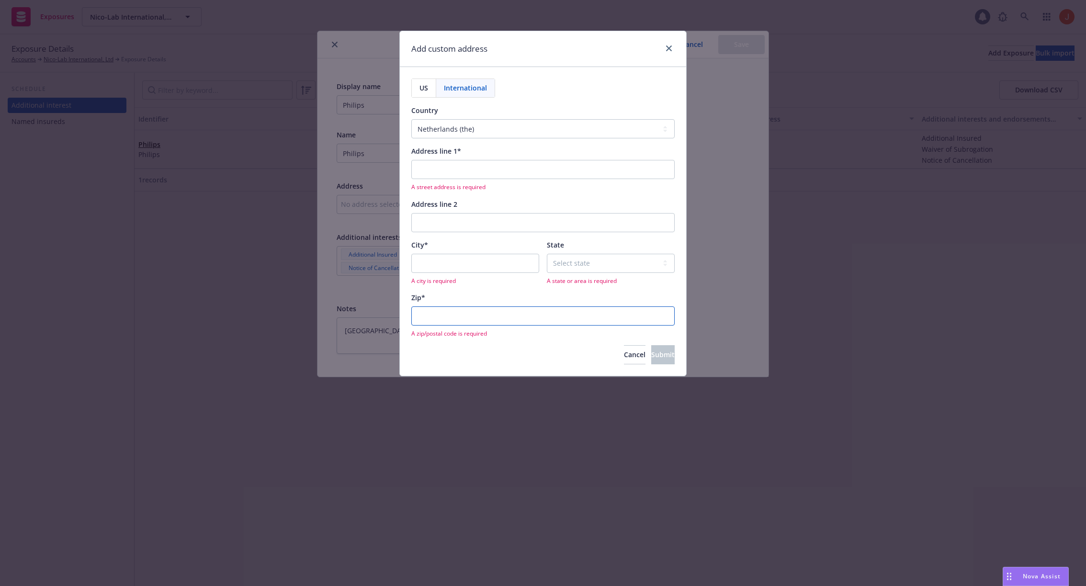
drag, startPoint x: 464, startPoint y: 315, endPoint x: 464, endPoint y: 327, distance: 12.0
click at [464, 320] on input "Zip*" at bounding box center [542, 315] width 263 height 19
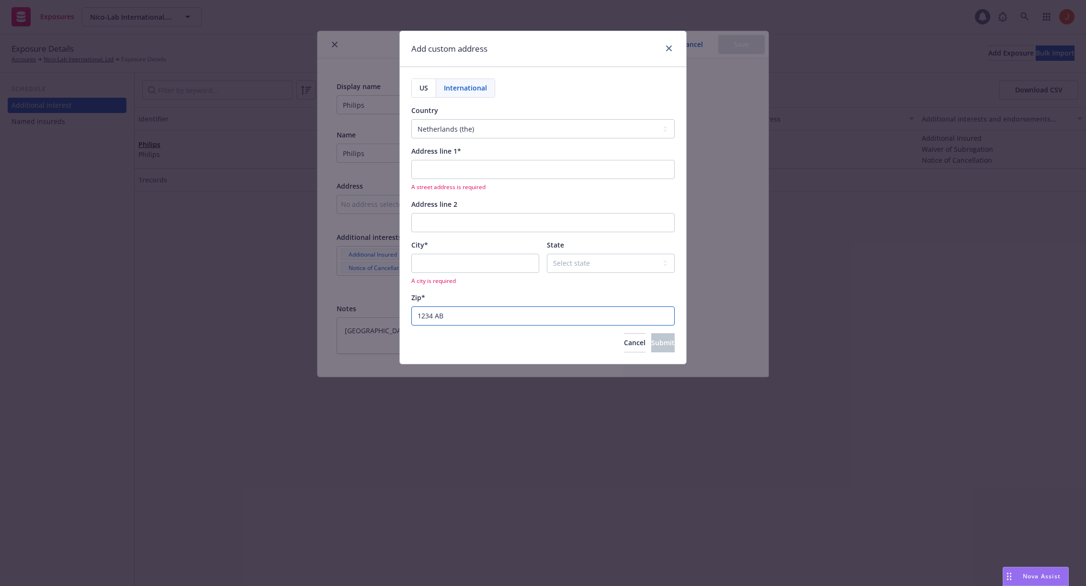
type input "1234 AB"
click at [465, 344] on div "Cancel Submit" at bounding box center [542, 342] width 263 height 19
type textarea "x"
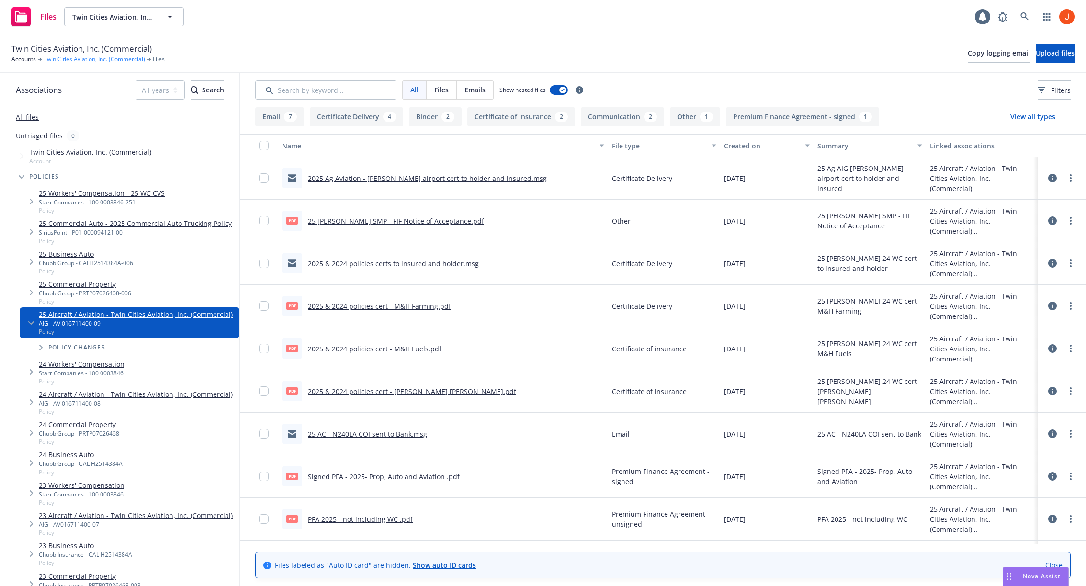
click at [72, 59] on link "Twin Cities Aviation, Inc. (Commercial)" at bounding box center [95, 59] width 102 height 9
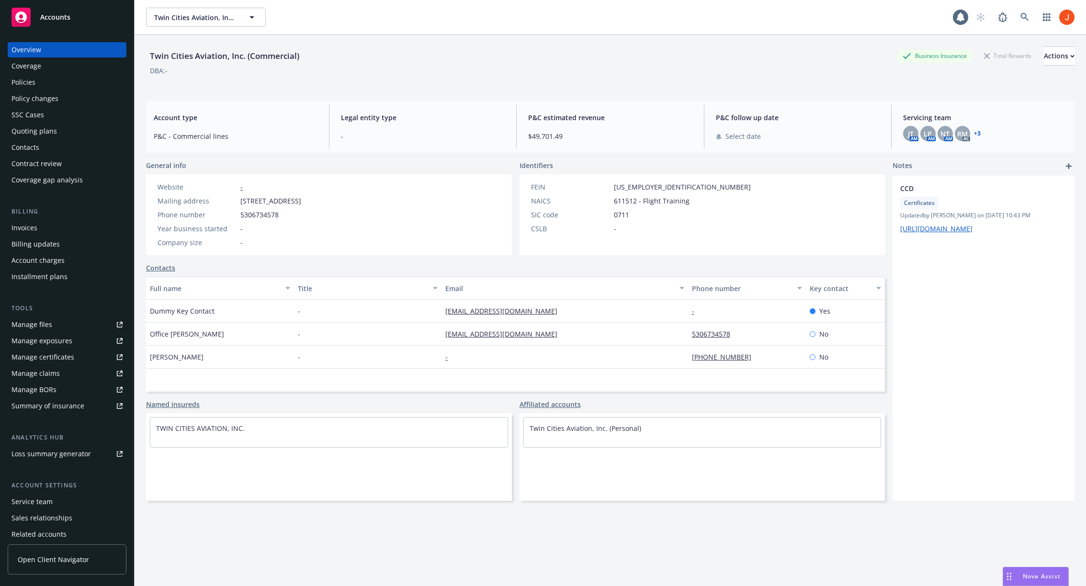
click at [47, 77] on div "Policies" at bounding box center [66, 82] width 111 height 15
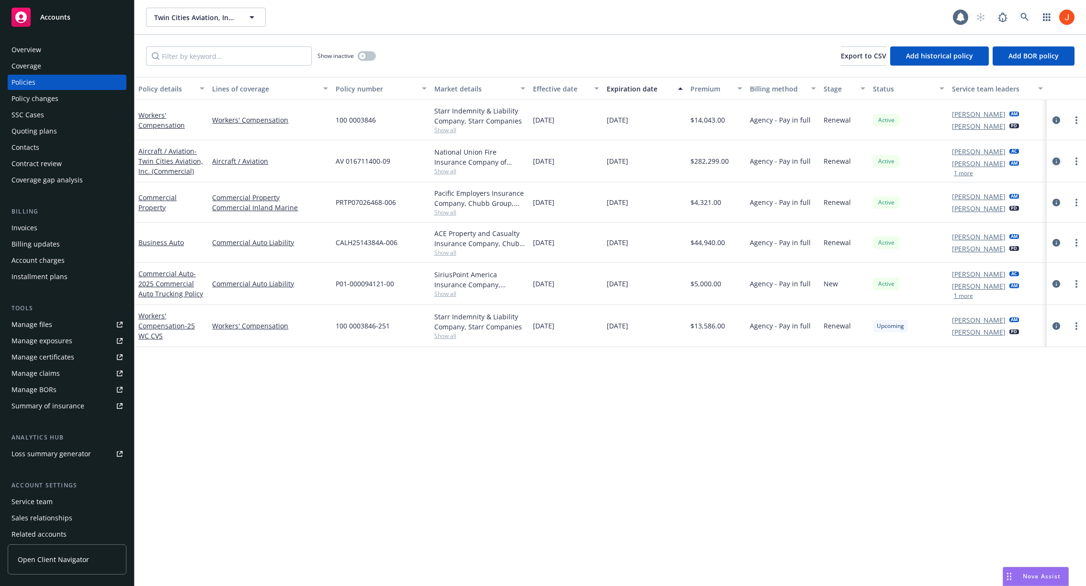
click at [1056, 162] on icon "circleInformation" at bounding box center [1056, 162] width 8 height 8
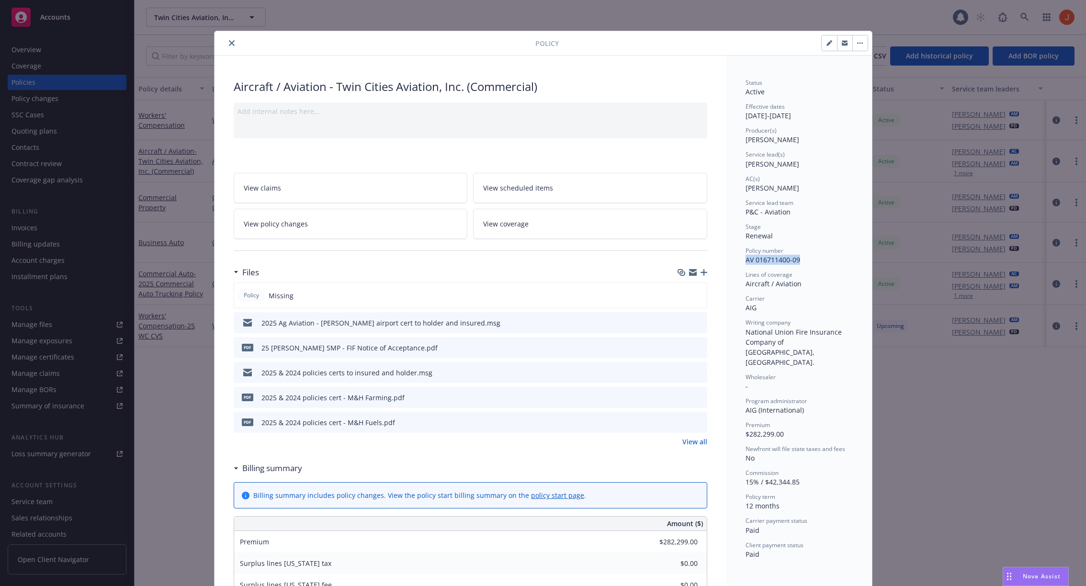
drag, startPoint x: 806, startPoint y: 262, endPoint x: 743, endPoint y: 262, distance: 62.7
copy span "AV 016711400-09"
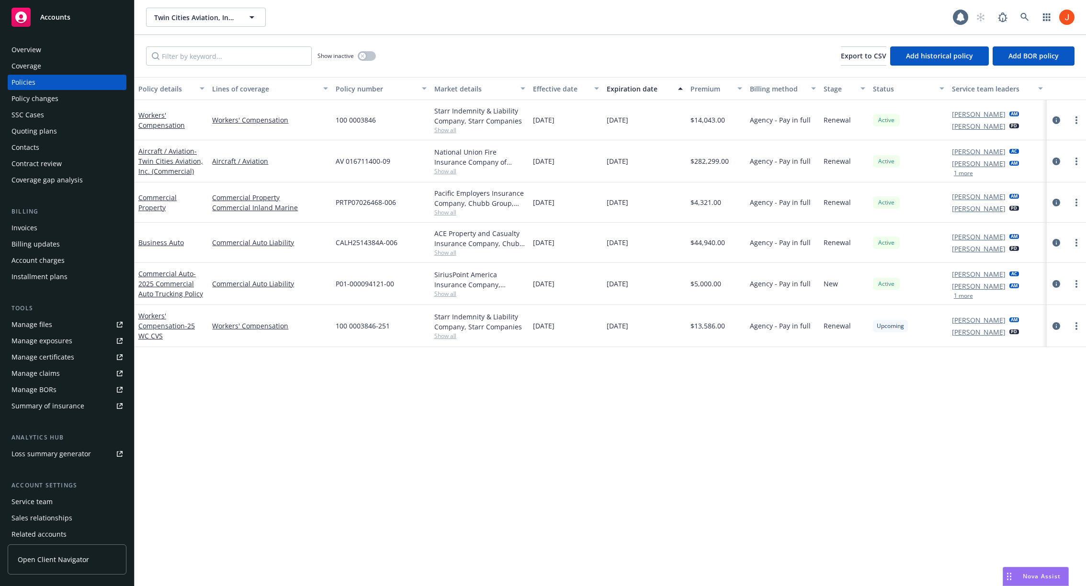
click at [516, 46] on div "Show inactive Export to CSV Add historical policy Add BOR policy" at bounding box center [610, 56] width 951 height 42
click at [367, 57] on button "button" at bounding box center [367, 56] width 18 height 10
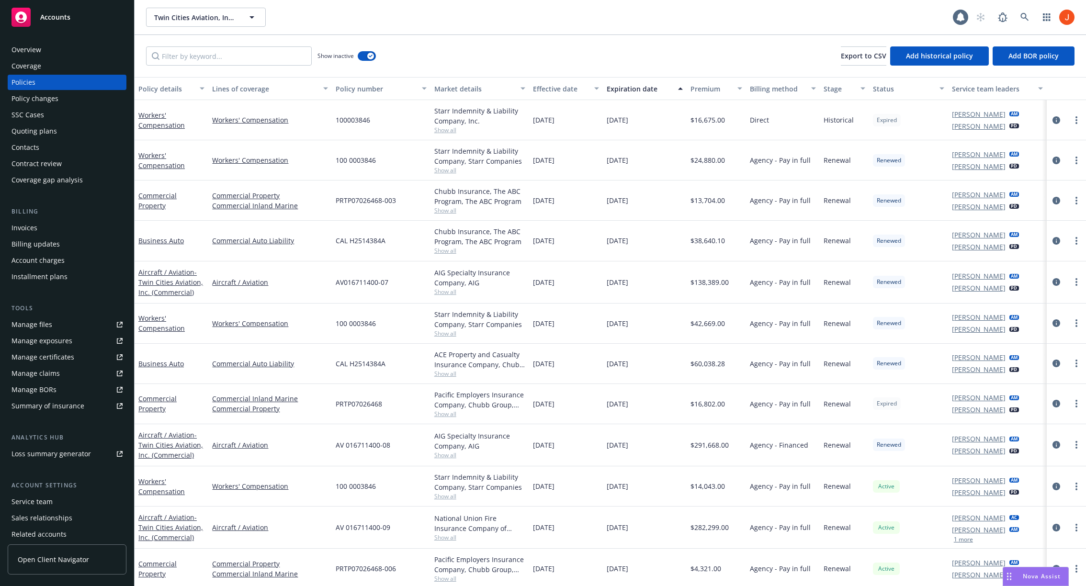
click at [527, 51] on div "Show inactive Export to CSV Add historical policy Add BOR policy" at bounding box center [610, 56] width 951 height 42
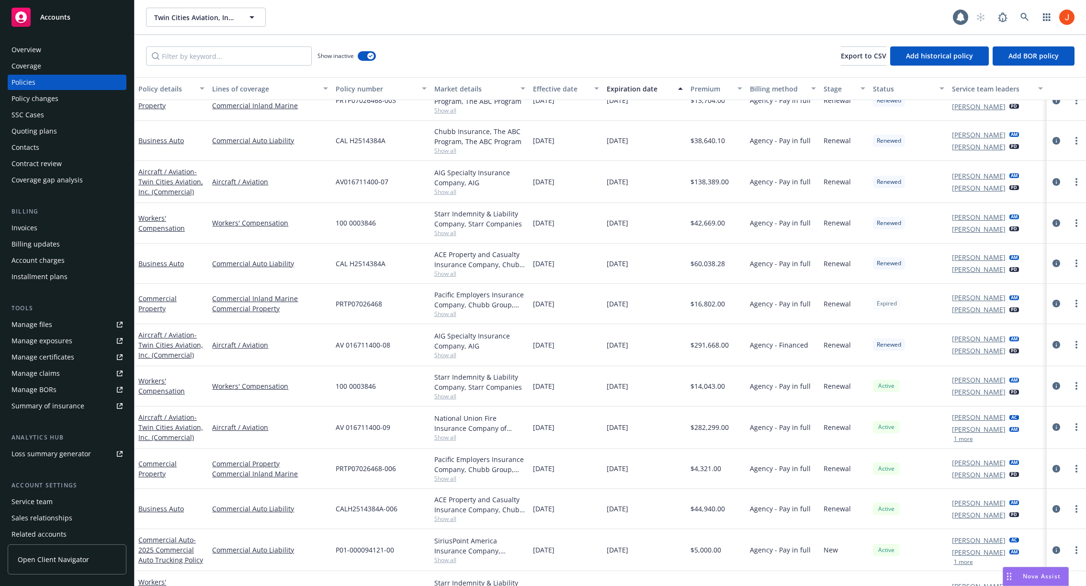
scroll to position [122, 0]
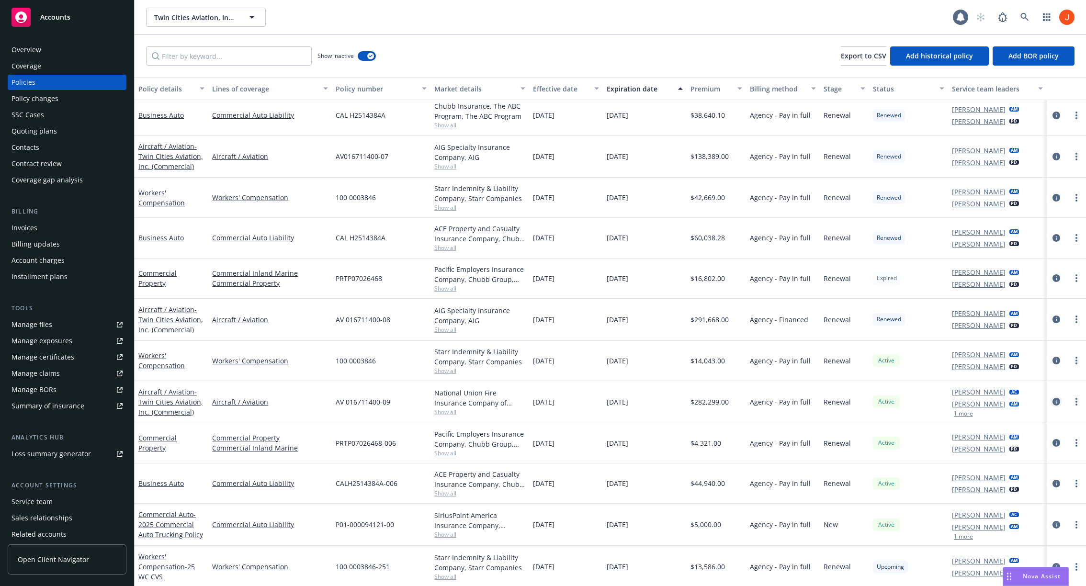
click at [1059, 401] on icon "circleInformation" at bounding box center [1056, 402] width 8 height 8
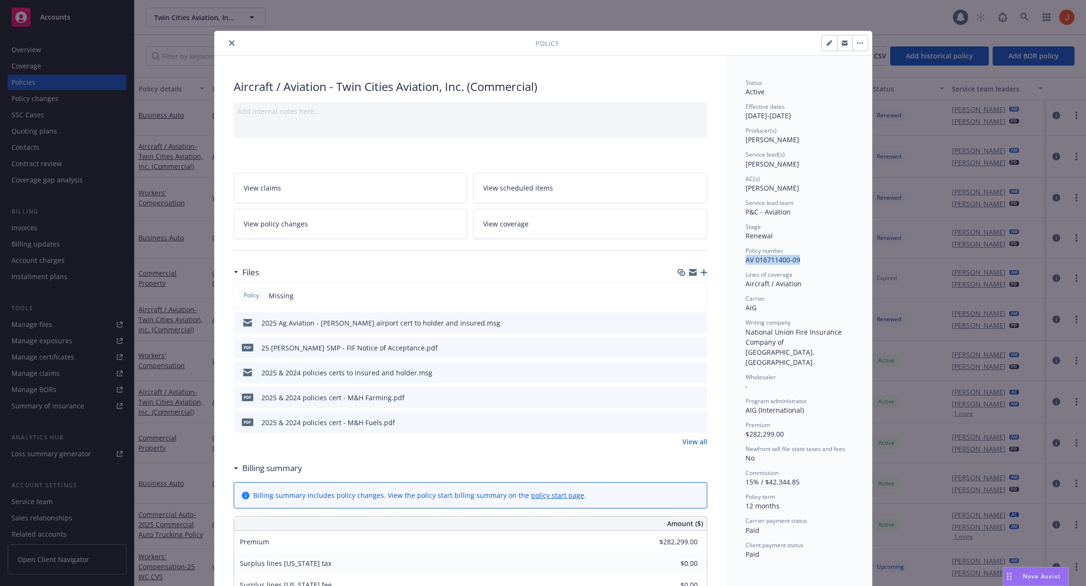
drag, startPoint x: 807, startPoint y: 261, endPoint x: 747, endPoint y: 260, distance: 59.9
click at [747, 260] on div "Policy number AV 016711400-09" at bounding box center [799, 256] width 107 height 18
copy span "AV 016711400-09"
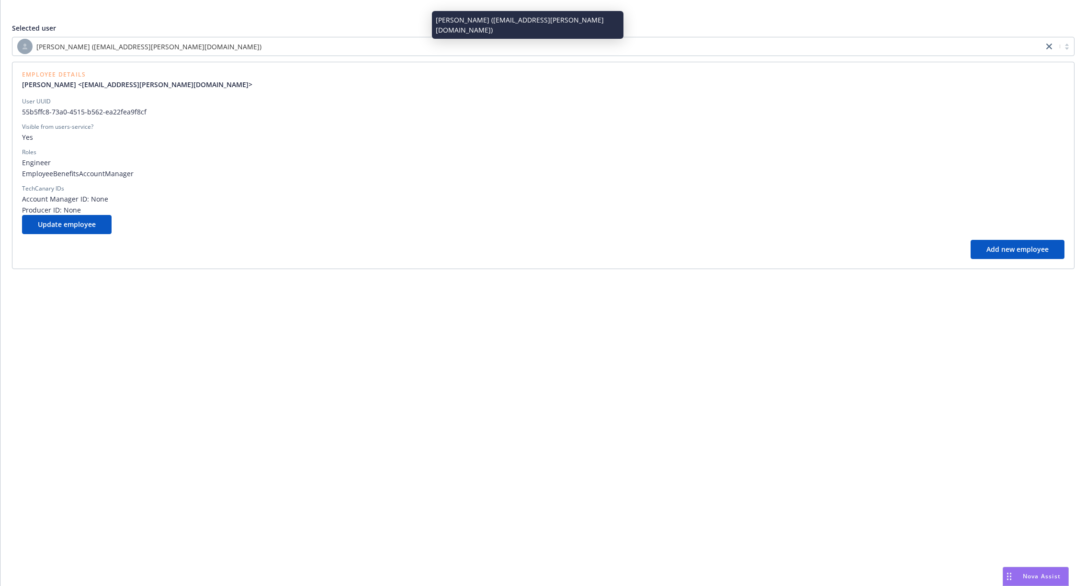
click at [534, 48] on div "[PERSON_NAME] ([EMAIL_ADDRESS][PERSON_NAME][DOMAIN_NAME])" at bounding box center [527, 46] width 1021 height 15
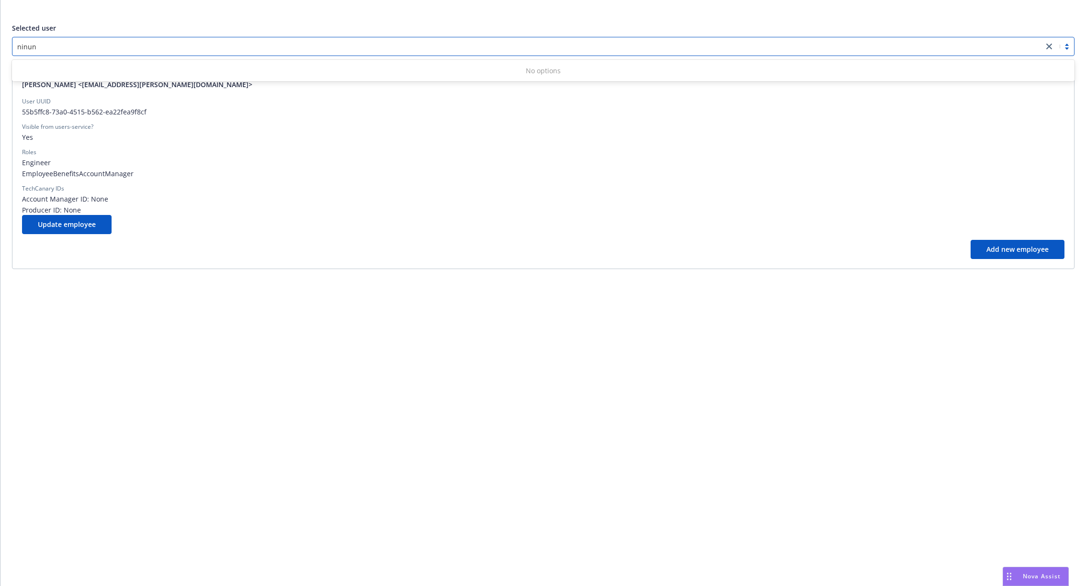
type input "ninu"
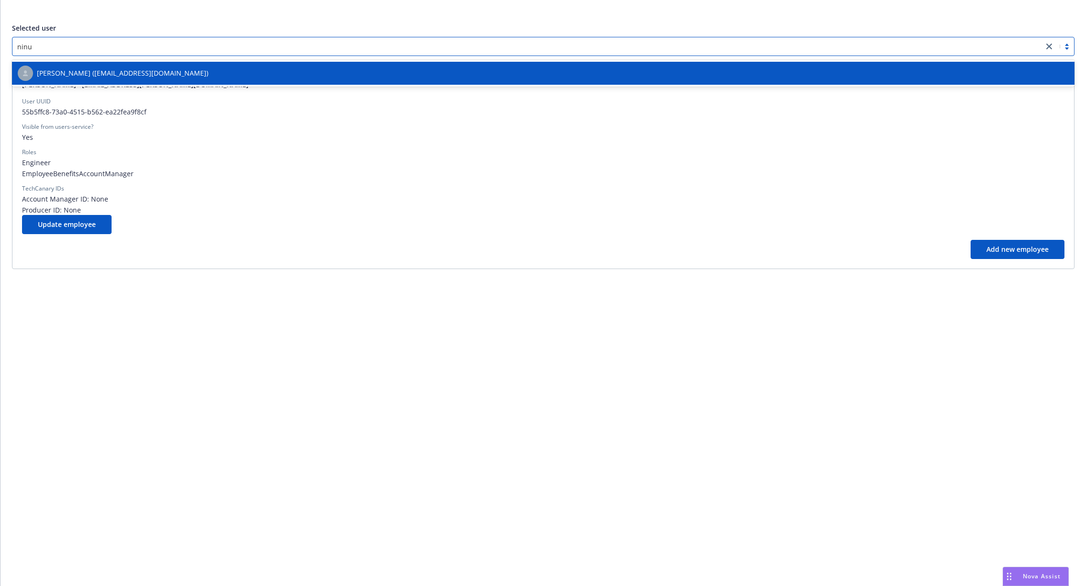
click at [276, 74] on div "[PERSON_NAME] ([EMAIL_ADDRESS][DOMAIN_NAME])" at bounding box center [543, 73] width 1051 height 15
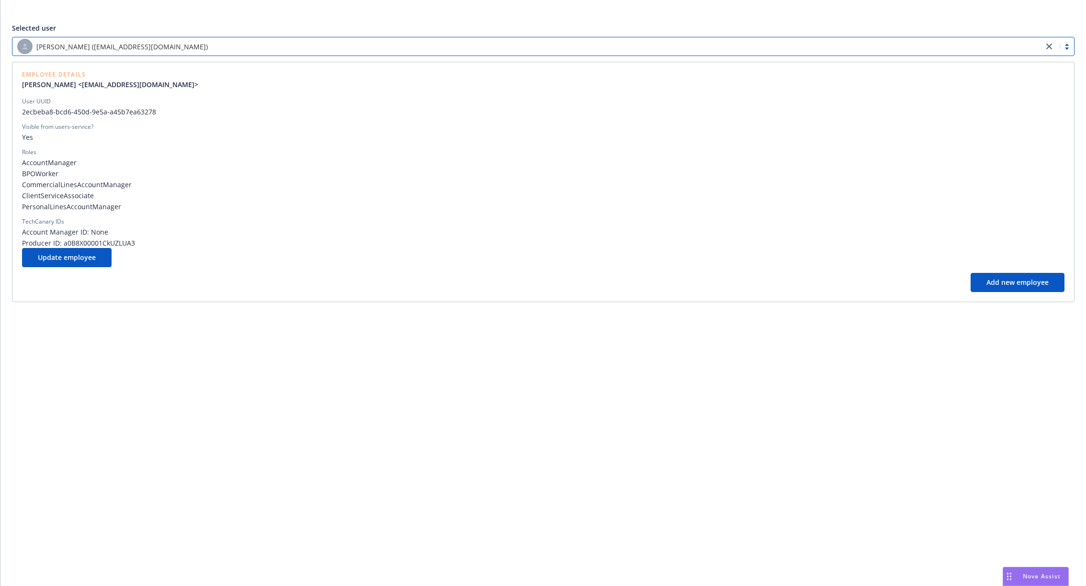
click at [467, 49] on div "[PERSON_NAME] ([EMAIL_ADDRESS][DOMAIN_NAME])" at bounding box center [527, 46] width 1021 height 15
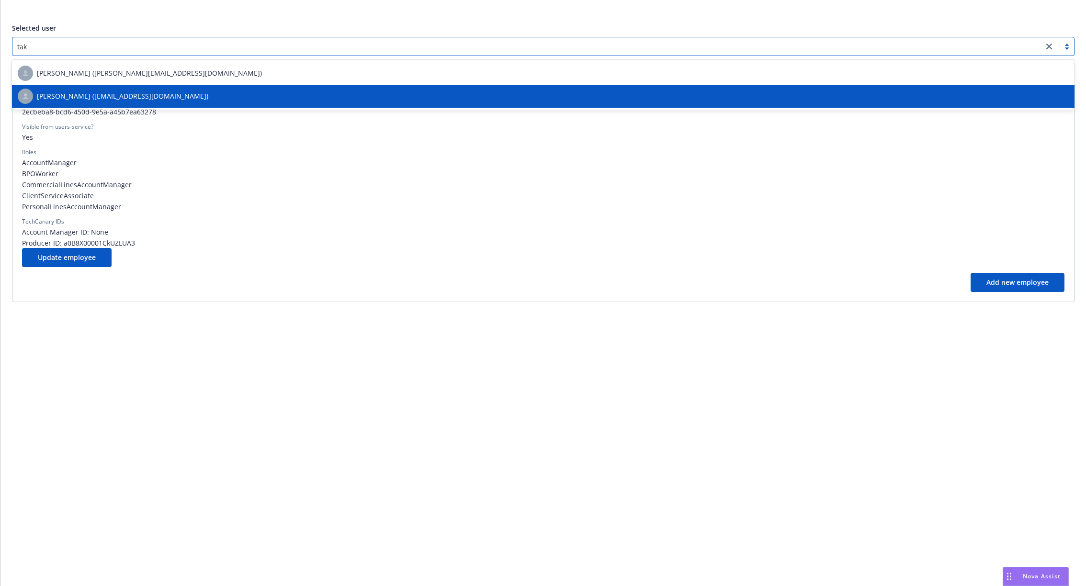
type input "tako"
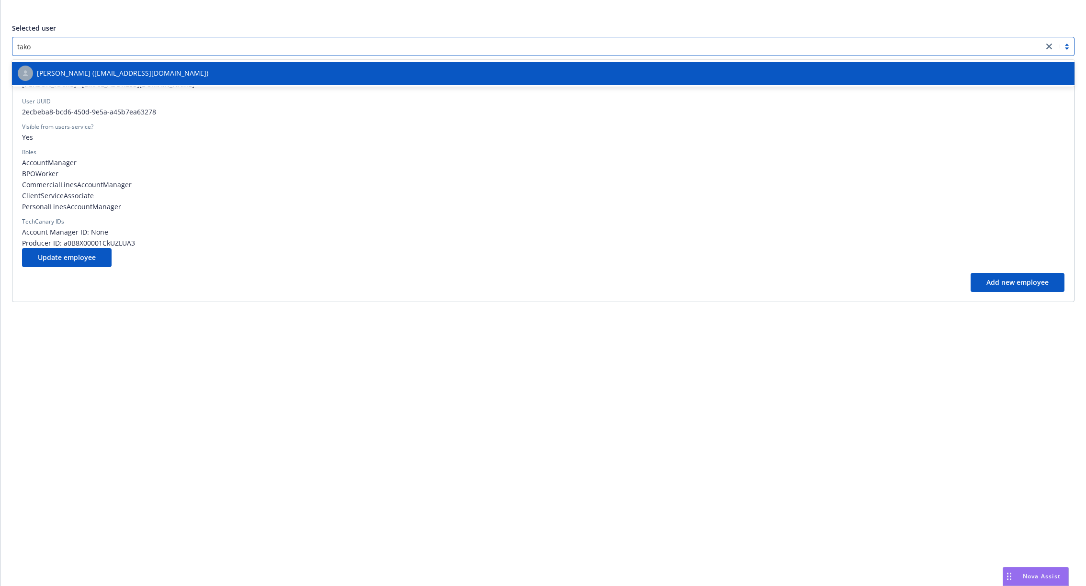
click at [374, 80] on div "[PERSON_NAME] ([EMAIL_ADDRESS][DOMAIN_NAME])" at bounding box center [543, 73] width 1051 height 15
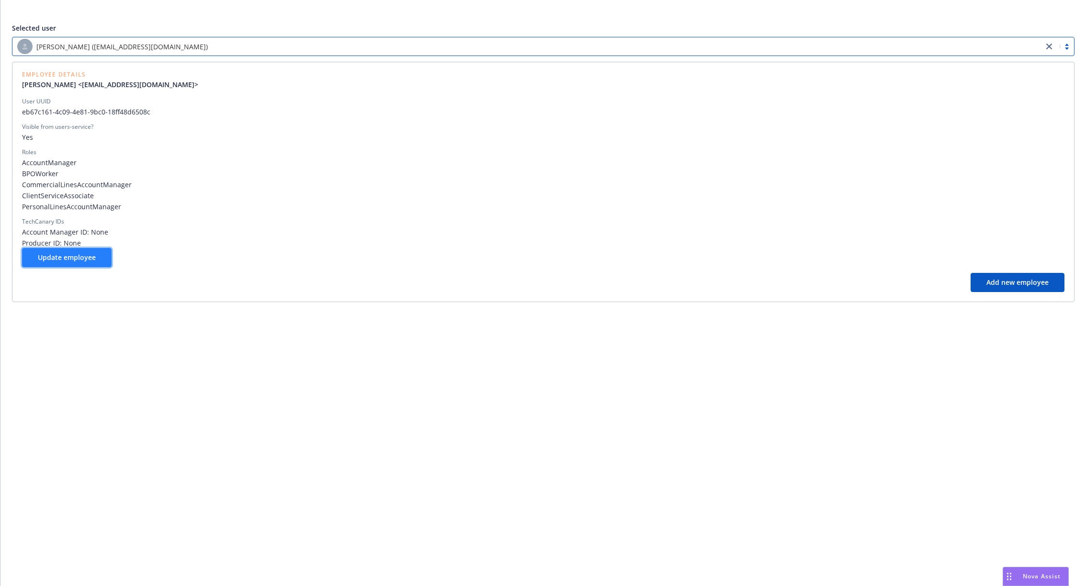
click at [88, 256] on span "Update employee" at bounding box center [67, 257] width 58 height 9
select select "account management"
select select "contractor"
select select "locked"
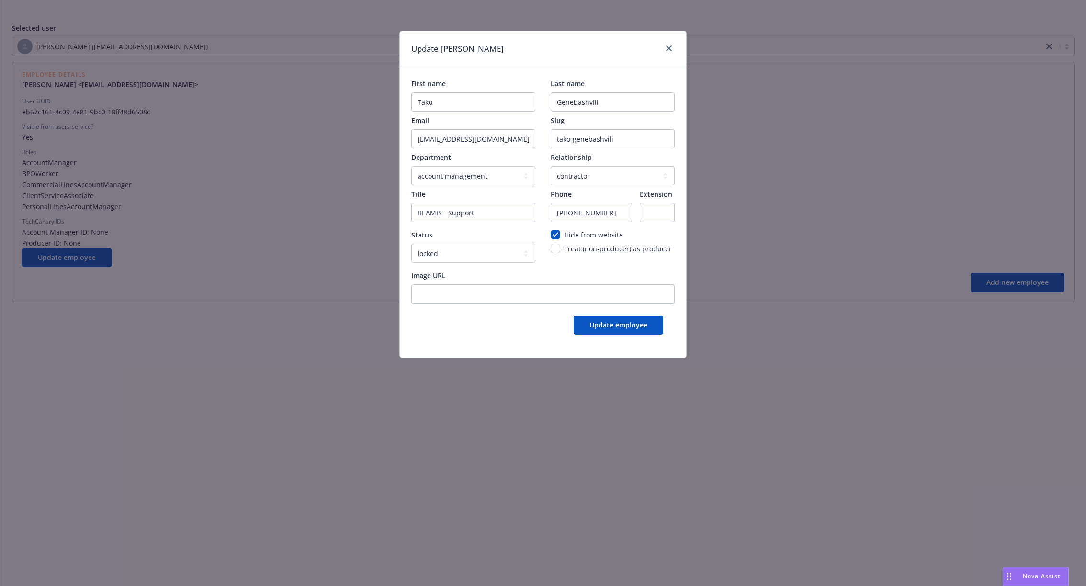
click at [672, 54] on div at bounding box center [666, 49] width 15 height 12
click at [665, 46] on link "close" at bounding box center [668, 48] width 11 height 11
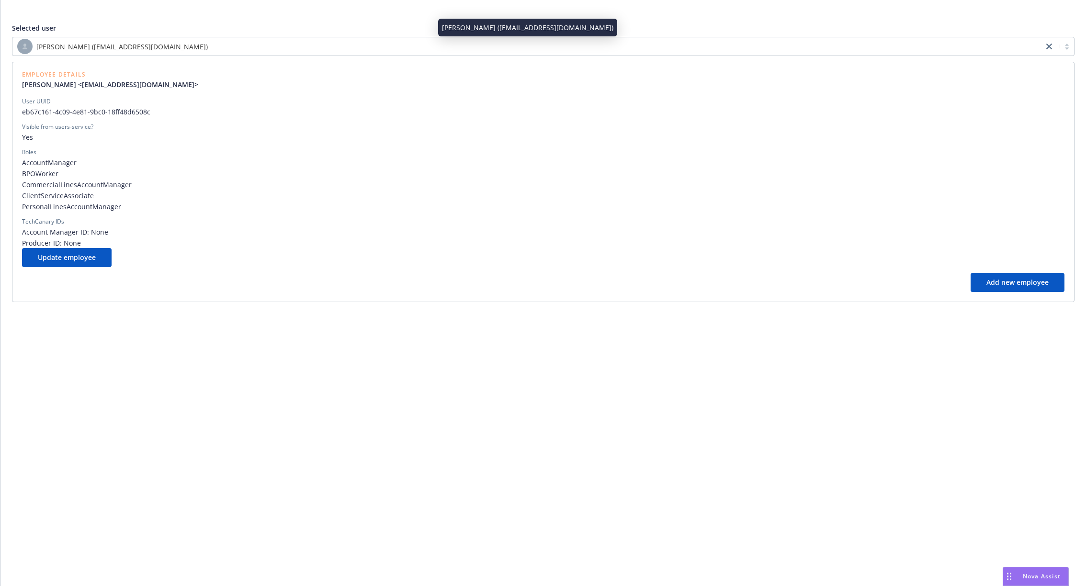
click at [563, 50] on div "[PERSON_NAME] ([EMAIL_ADDRESS][DOMAIN_NAME])" at bounding box center [527, 46] width 1021 height 15
click at [561, 55] on div "[PERSON_NAME] ([EMAIL_ADDRESS][DOMAIN_NAME])" at bounding box center [527, 46] width 1031 height 17
click at [560, 55] on div "[PERSON_NAME] ([EMAIL_ADDRESS][DOMAIN_NAME])" at bounding box center [527, 46] width 1031 height 17
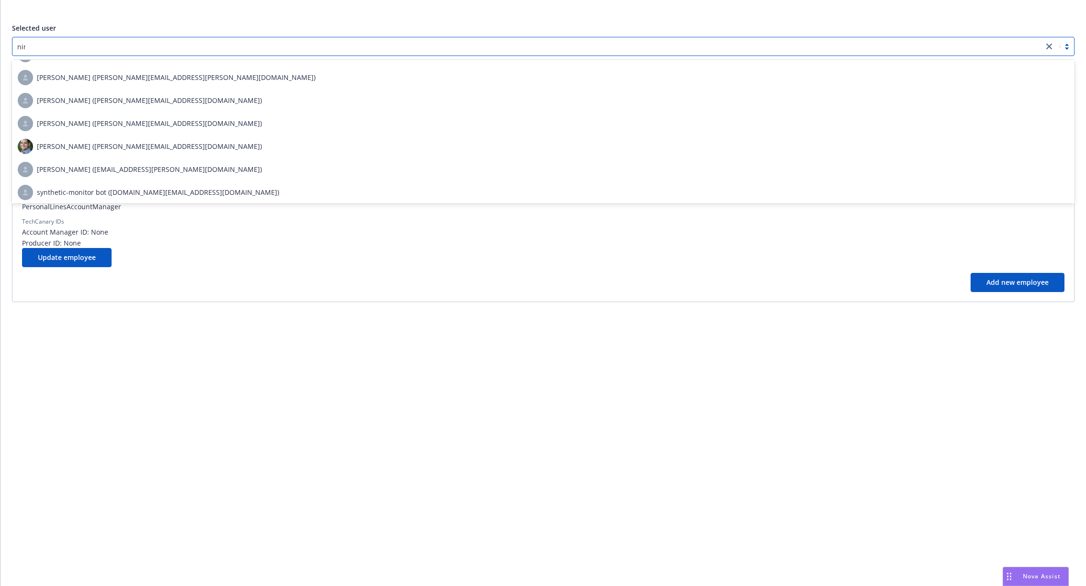
scroll to position [44, 0]
type input "ninu"
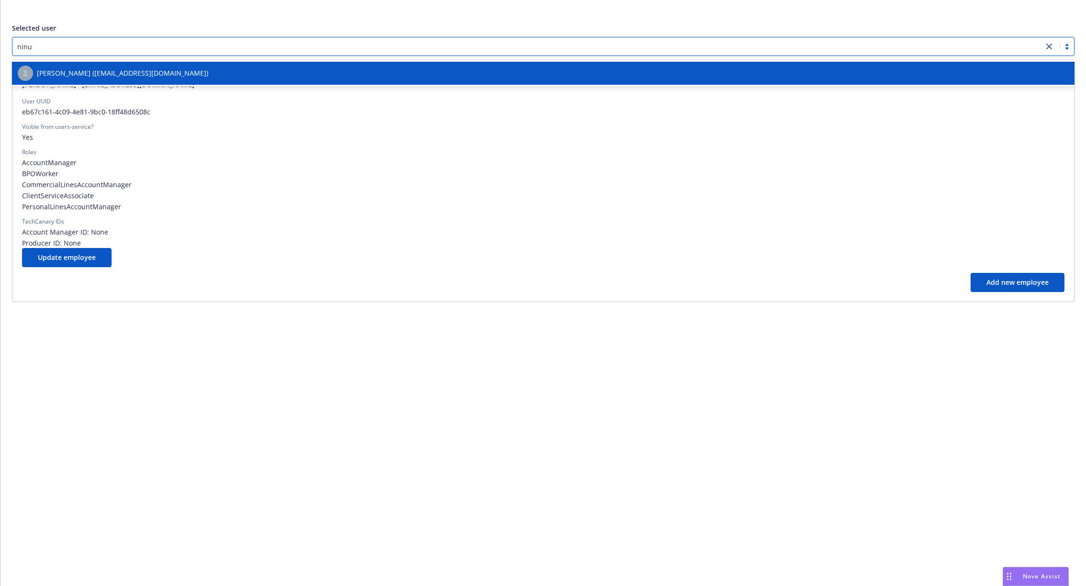
click at [284, 79] on div "[PERSON_NAME] ([EMAIL_ADDRESS][DOMAIN_NAME])" at bounding box center [543, 73] width 1051 height 15
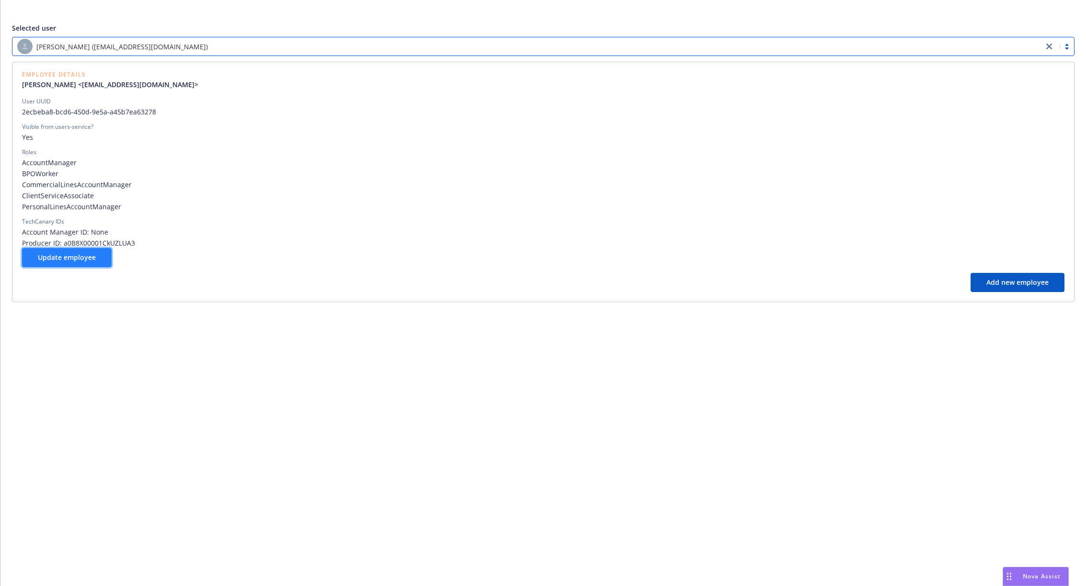
click at [100, 254] on button "Update employee" at bounding box center [67, 257] width 90 height 19
select select "account management"
select select "contractor"
select select "locked"
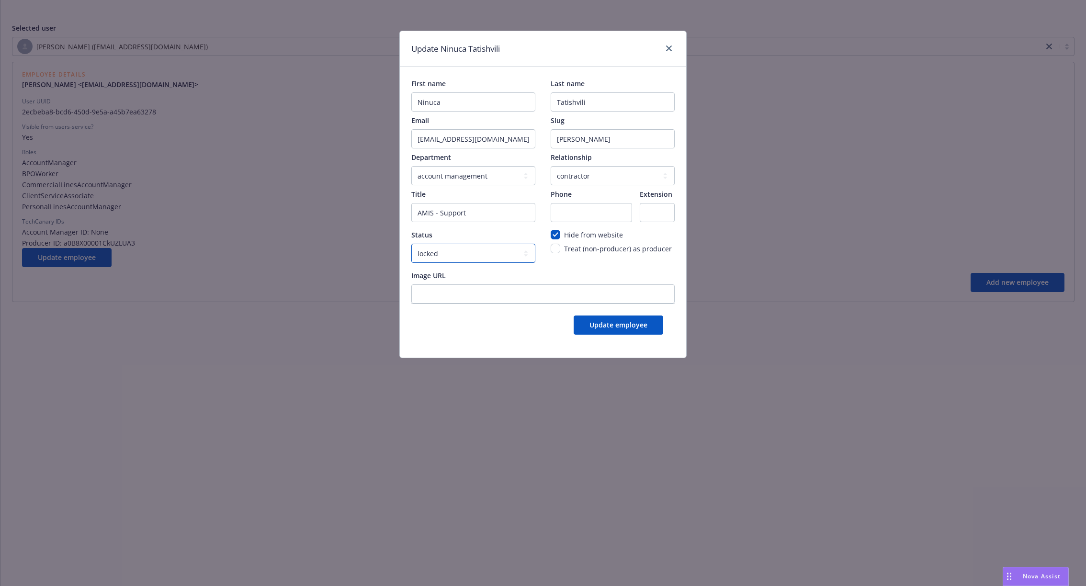
click at [481, 251] on select "active locked" at bounding box center [473, 253] width 124 height 19
click at [667, 48] on icon "close" at bounding box center [669, 48] width 6 height 6
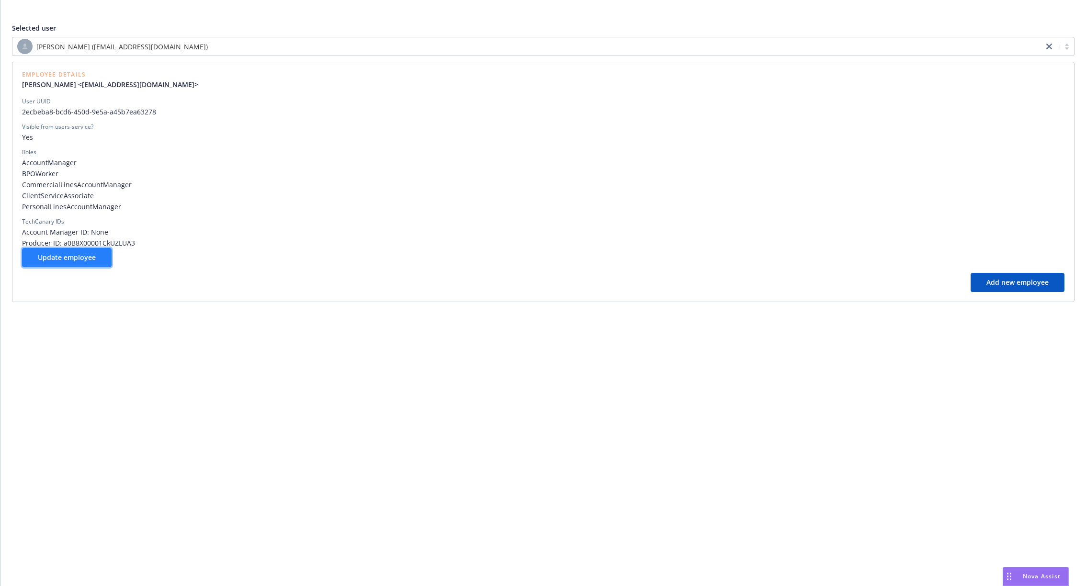
click at [68, 260] on span "Update employee" at bounding box center [67, 257] width 58 height 9
select select "account management"
select select "contractor"
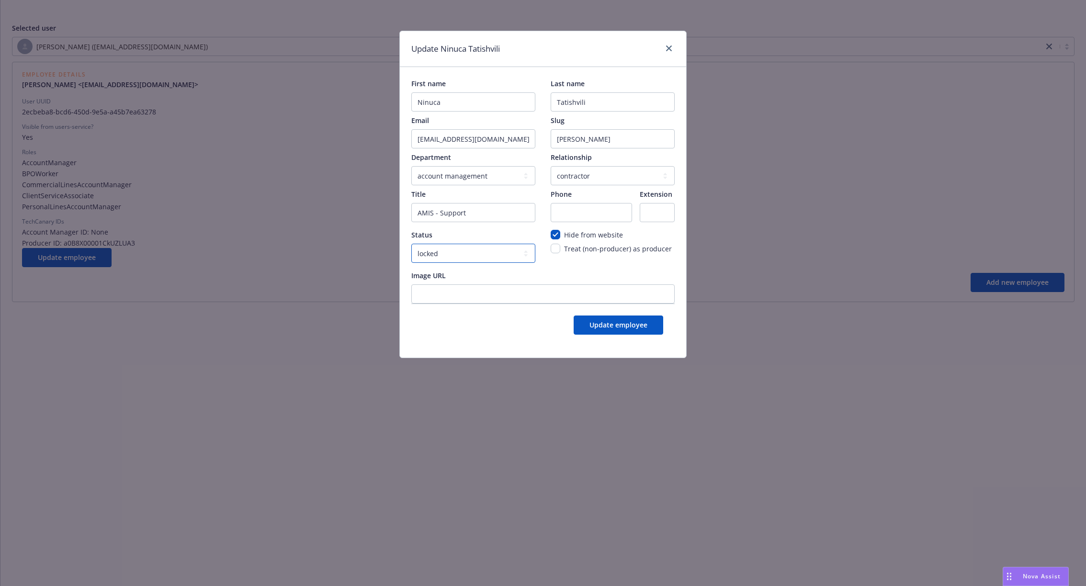
click at [452, 255] on select "active locked" at bounding box center [473, 253] width 124 height 19
select select "active"
click at [411, 244] on select "active locked" at bounding box center [473, 253] width 124 height 19
click at [669, 46] on icon "close" at bounding box center [669, 48] width 6 height 6
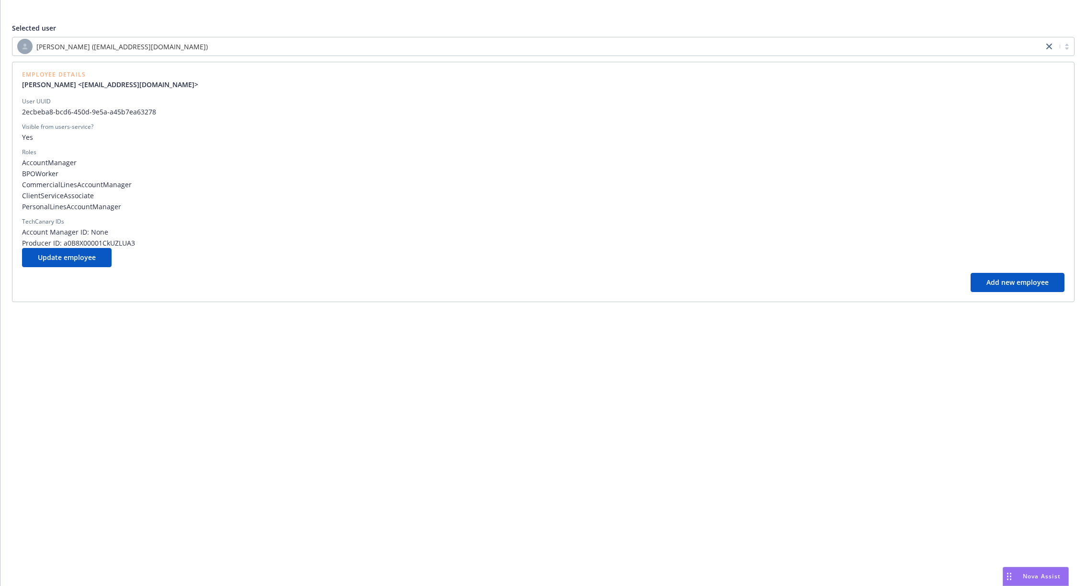
click at [194, 50] on div "Ninuca Tatishvili (ninuca.tatishvili@newfront.com)" at bounding box center [527, 46] width 1021 height 15
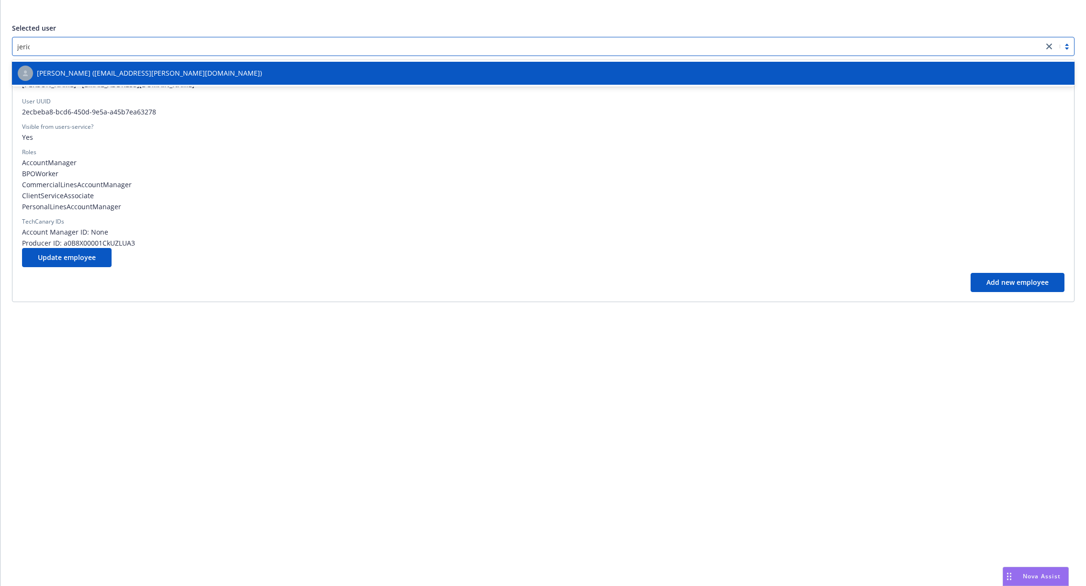
type input "jerico"
click at [195, 73] on div "Jerico Manalo (jerico.manalo@newfront.com)" at bounding box center [543, 73] width 1051 height 15
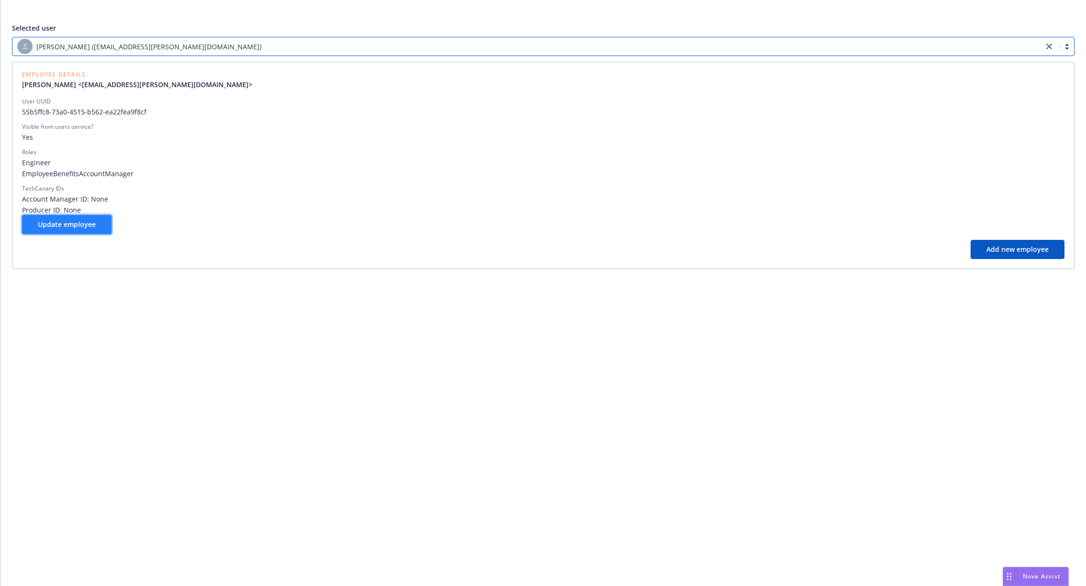
click at [80, 226] on span "Update employee" at bounding box center [67, 224] width 58 height 9
select select "account management"
select select "full-time"
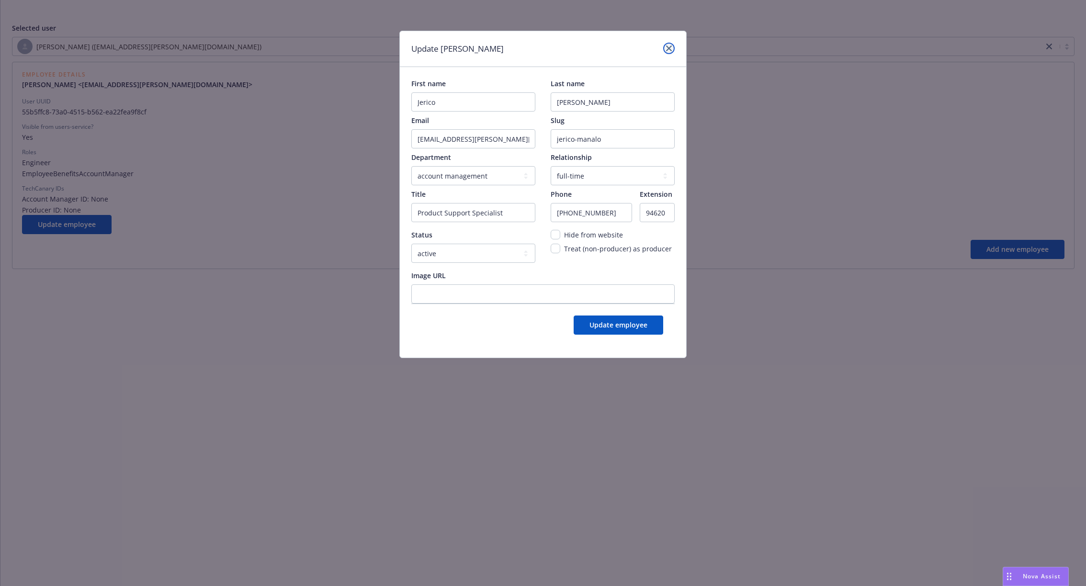
click at [668, 50] on icon "close" at bounding box center [669, 48] width 6 height 6
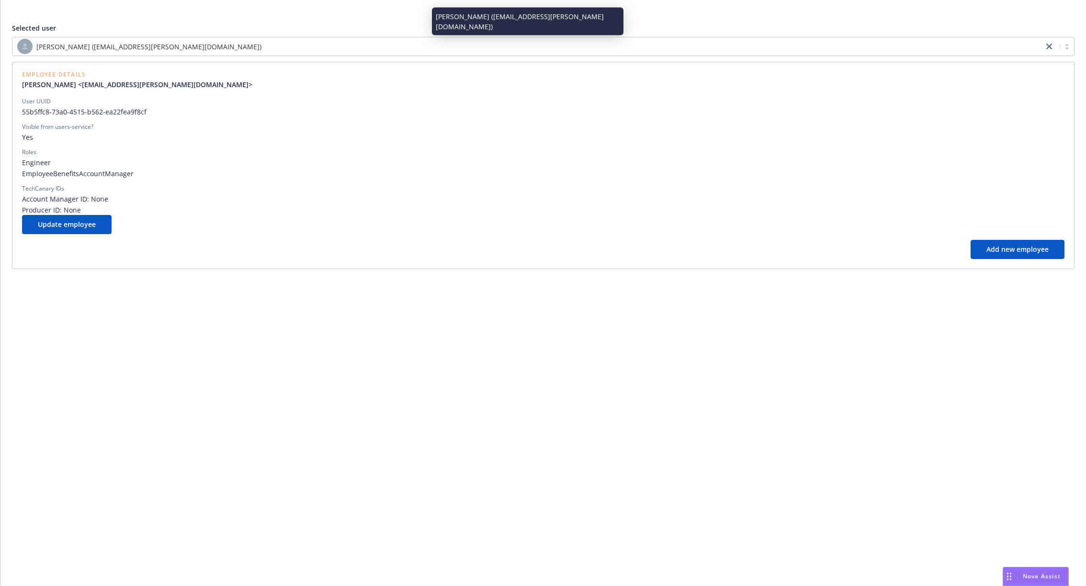
click at [282, 51] on div "Jerico Manalo (jerico.manalo@newfront.com)" at bounding box center [527, 46] width 1021 height 15
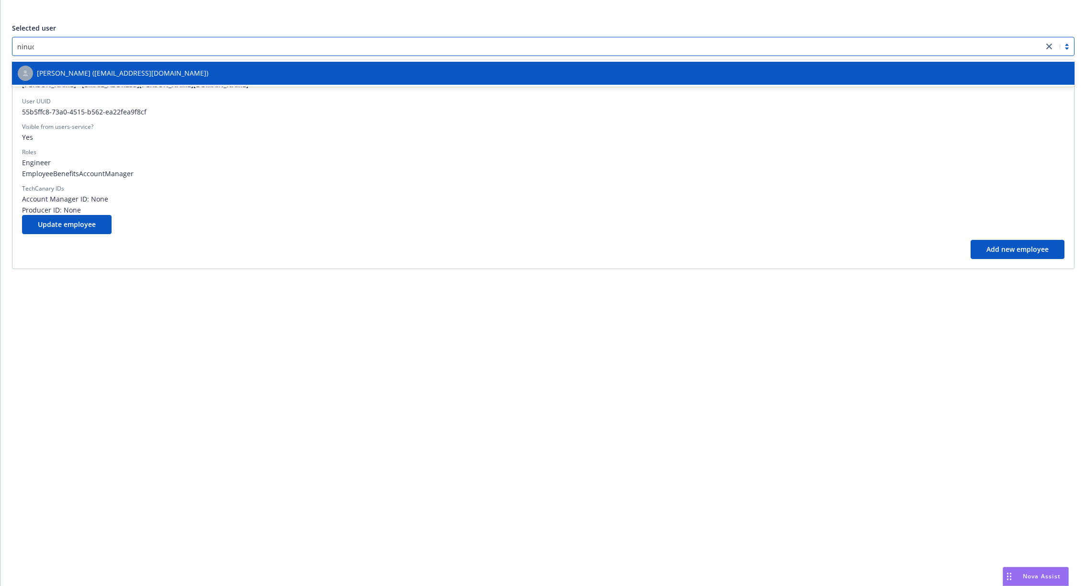
type input "ninuca"
click at [195, 73] on div "Ninuca Tatishvili (ninuca.tatishvili@newfront.com)" at bounding box center [543, 73] width 1051 height 15
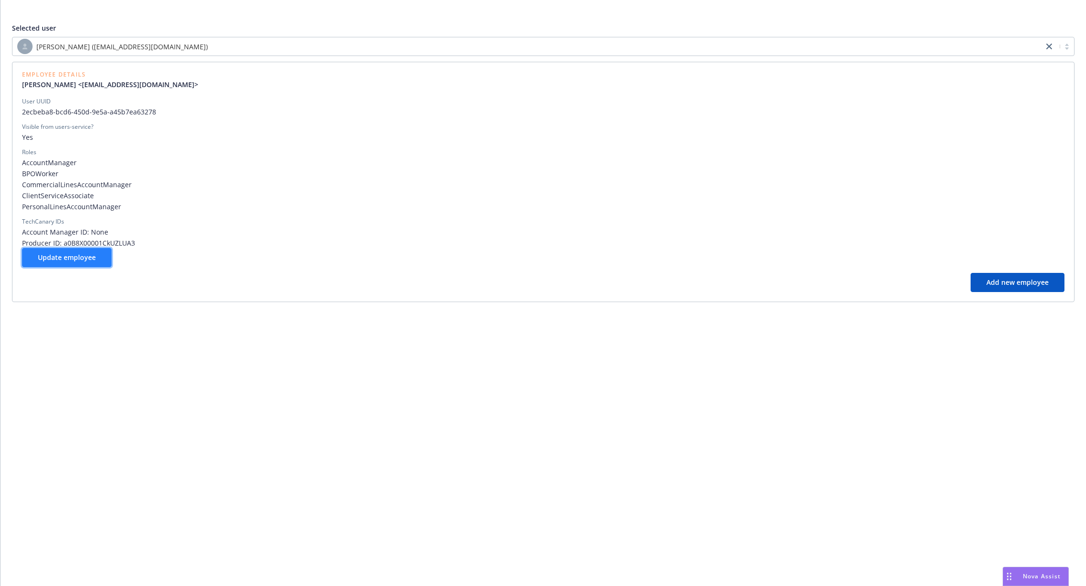
click at [83, 258] on span "Update employee" at bounding box center [67, 257] width 58 height 9
select select "account management"
select select "contractor"
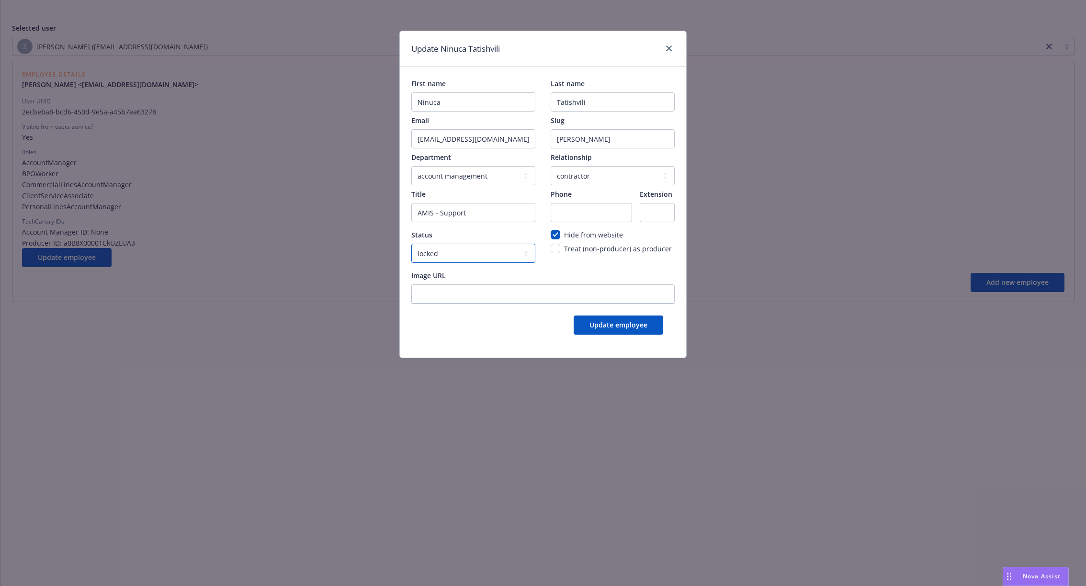
click at [495, 253] on select "active locked" at bounding box center [473, 253] width 124 height 19
select select "active"
click at [411, 244] on select "active locked" at bounding box center [473, 253] width 124 height 19
click at [558, 232] on input "checkbox" at bounding box center [556, 235] width 10 height 10
checkbox input "false"
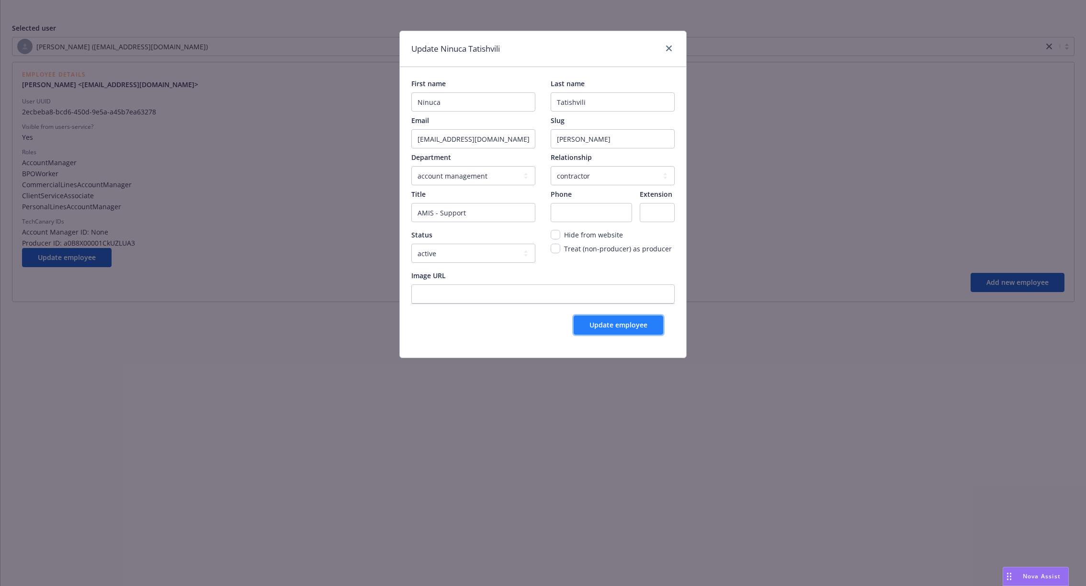
click at [628, 325] on span "Update employee" at bounding box center [618, 324] width 58 height 9
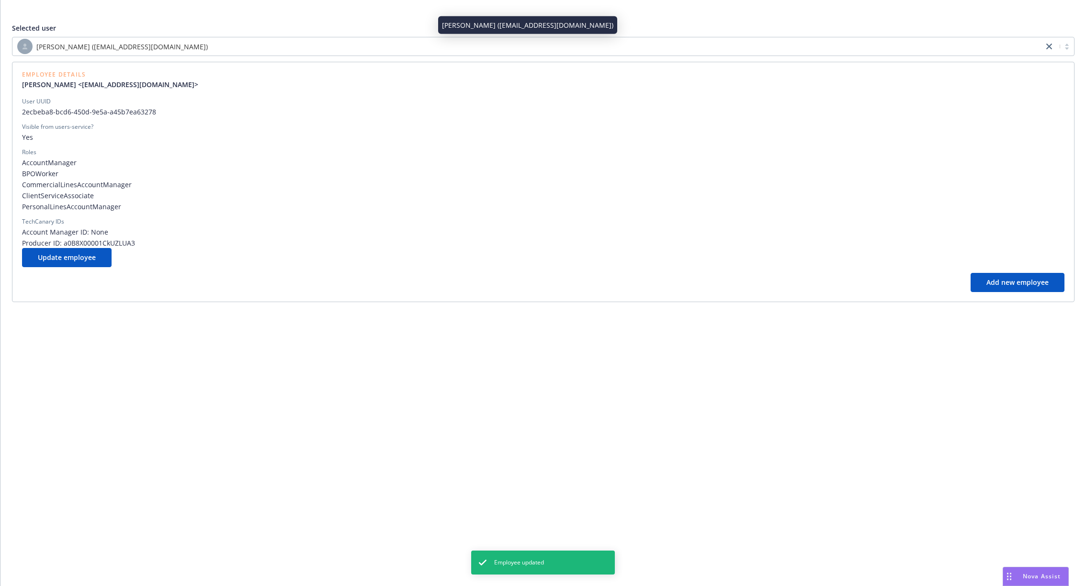
click at [280, 42] on div "Ninuca Tatishvili (ninuca.tatishvili@newfront.com)" at bounding box center [527, 46] width 1021 height 15
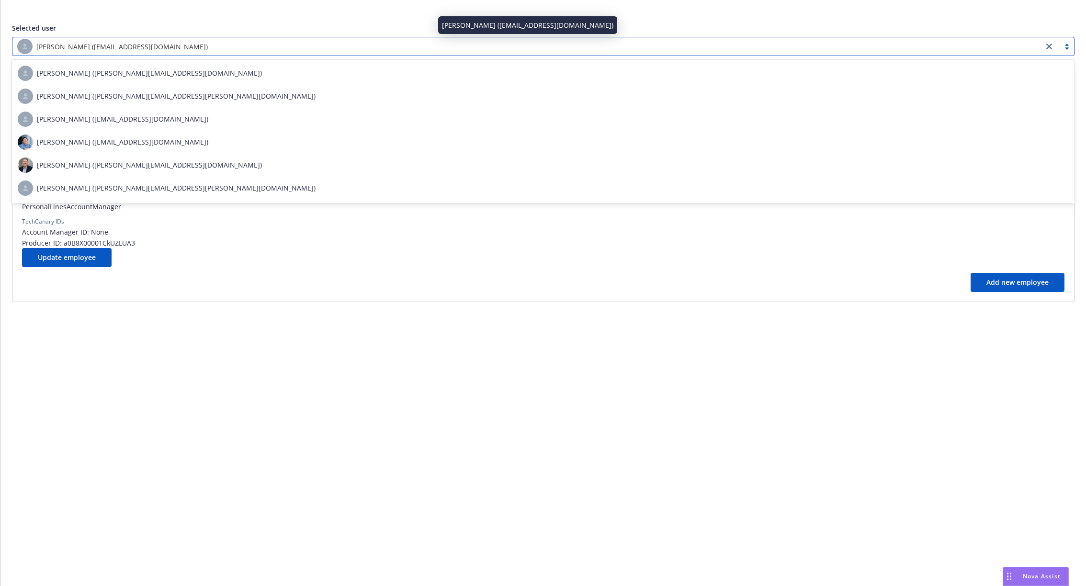
type input "tako"
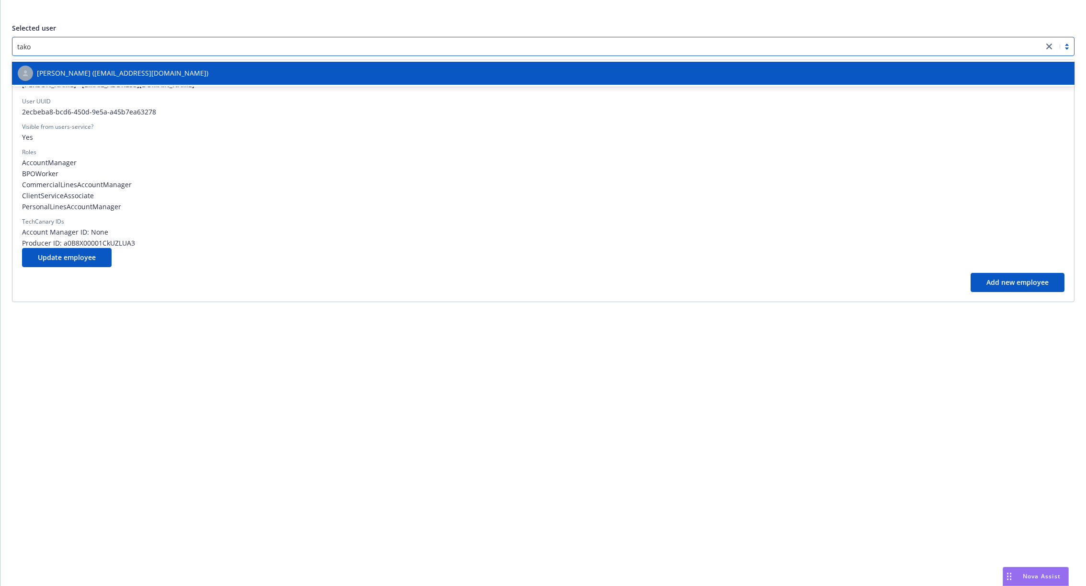
click at [207, 75] on div "Tako Genebashvili (tako.genebashvili@newfront.com)" at bounding box center [543, 73] width 1051 height 15
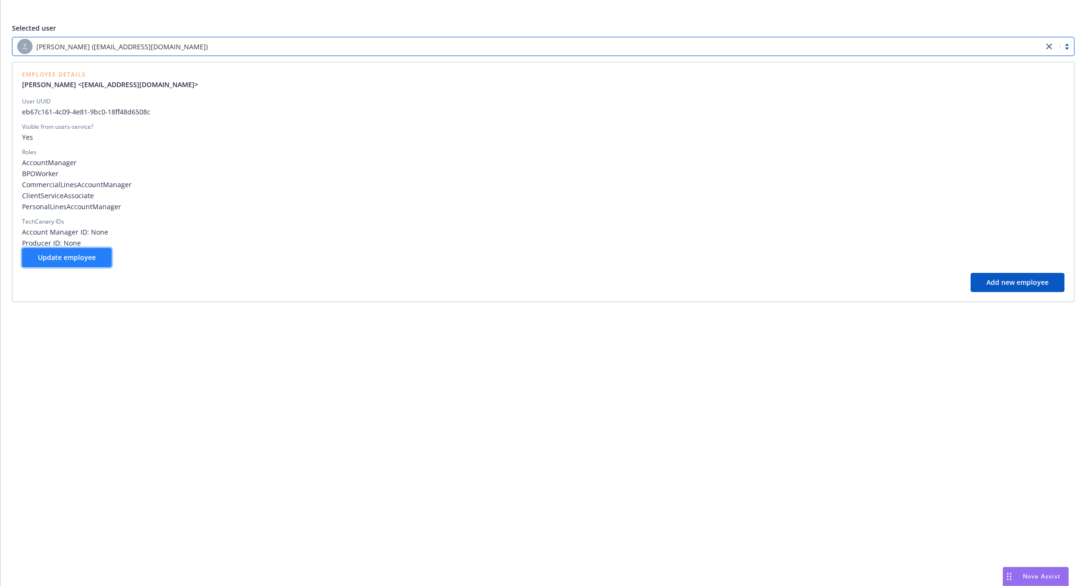
click at [83, 253] on span "Update employee" at bounding box center [67, 257] width 58 height 9
select select "account management"
select select "contractor"
select select "locked"
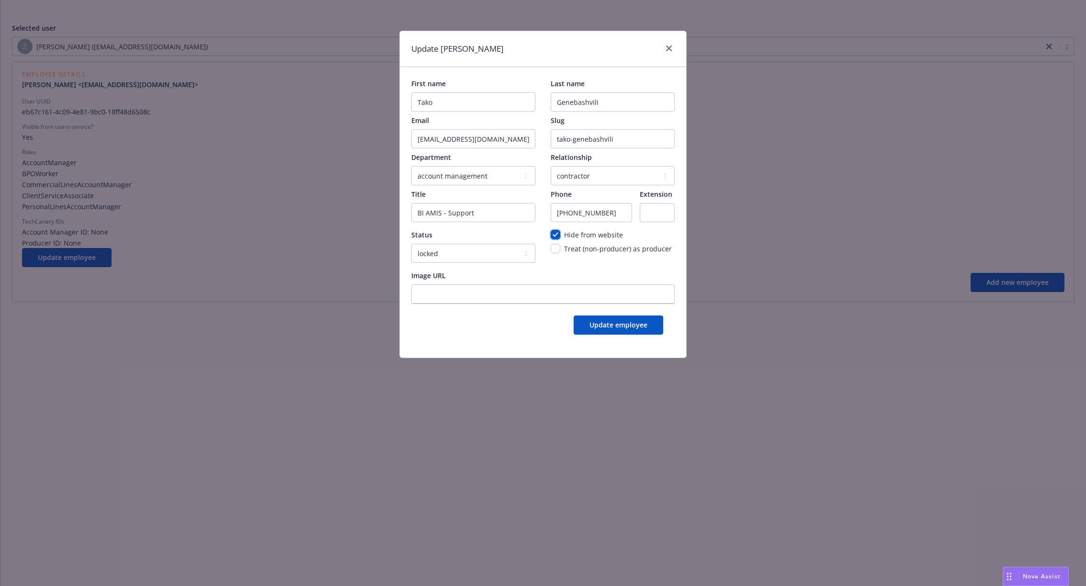
click at [557, 235] on input "checkbox" at bounding box center [556, 235] width 10 height 10
checkbox input "false"
click at [521, 259] on select "active locked" at bounding box center [473, 253] width 124 height 19
select select "active"
click at [411, 244] on select "active locked" at bounding box center [473, 253] width 124 height 19
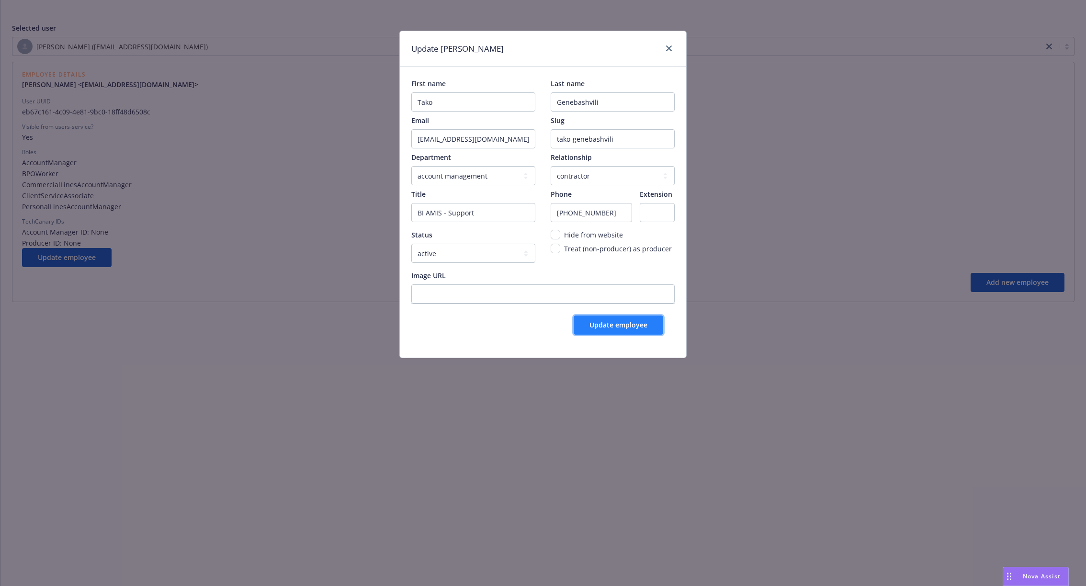
click at [622, 329] on button "Update employee" at bounding box center [619, 325] width 90 height 19
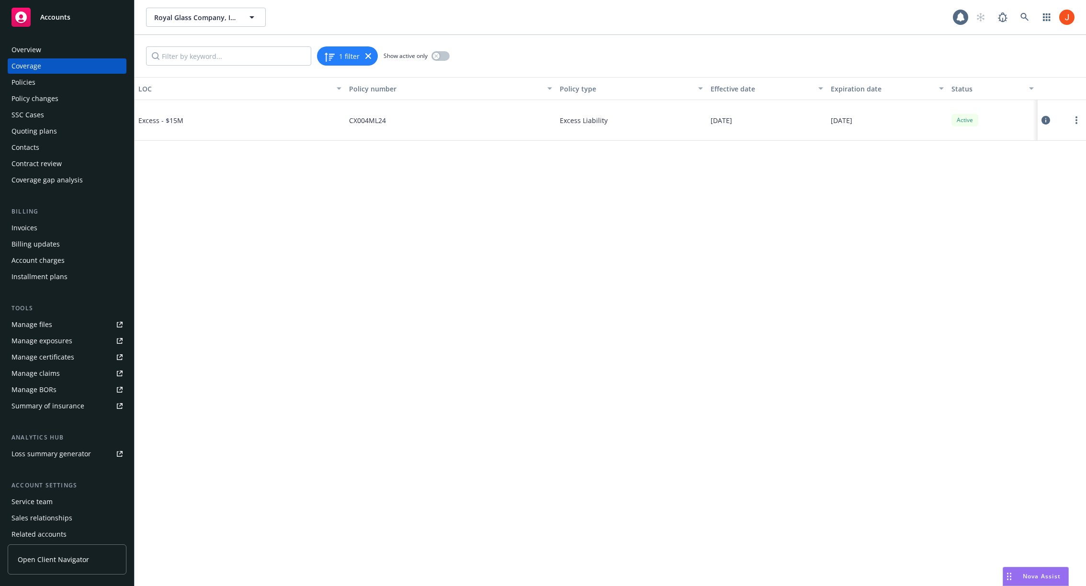
click at [1046, 119] on icon at bounding box center [1045, 120] width 9 height 9
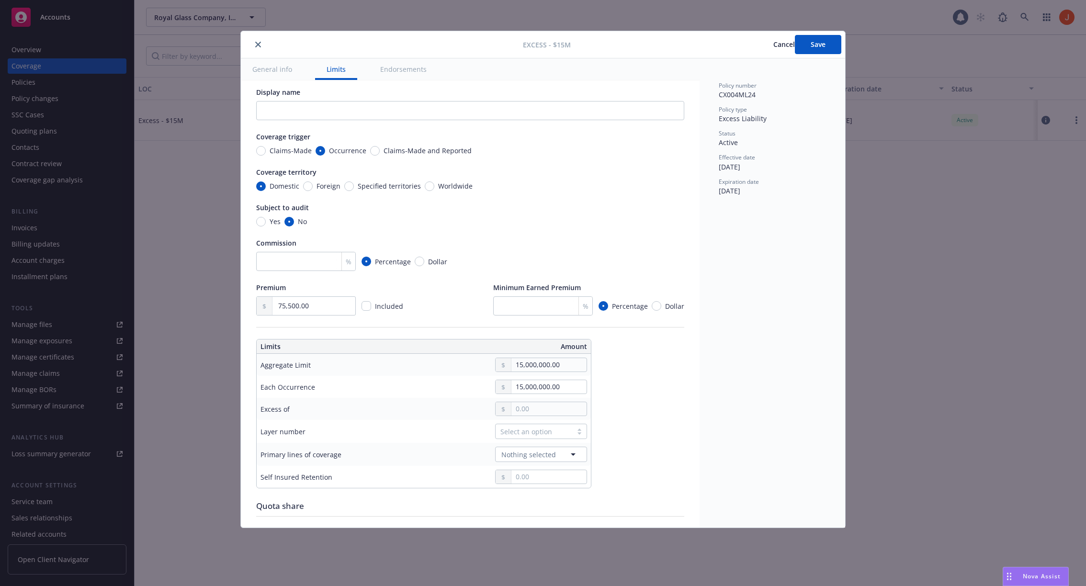
scroll to position [10, 0]
drag, startPoint x: 312, startPoint y: 366, endPoint x: 261, endPoint y: 364, distance: 51.3
click at [260, 365] on div "Aggregate Limit" at bounding box center [328, 364] width 136 height 10
copy div "Aggregate Limit"
click at [773, 43] on span "Cancel" at bounding box center [784, 44] width 22 height 9
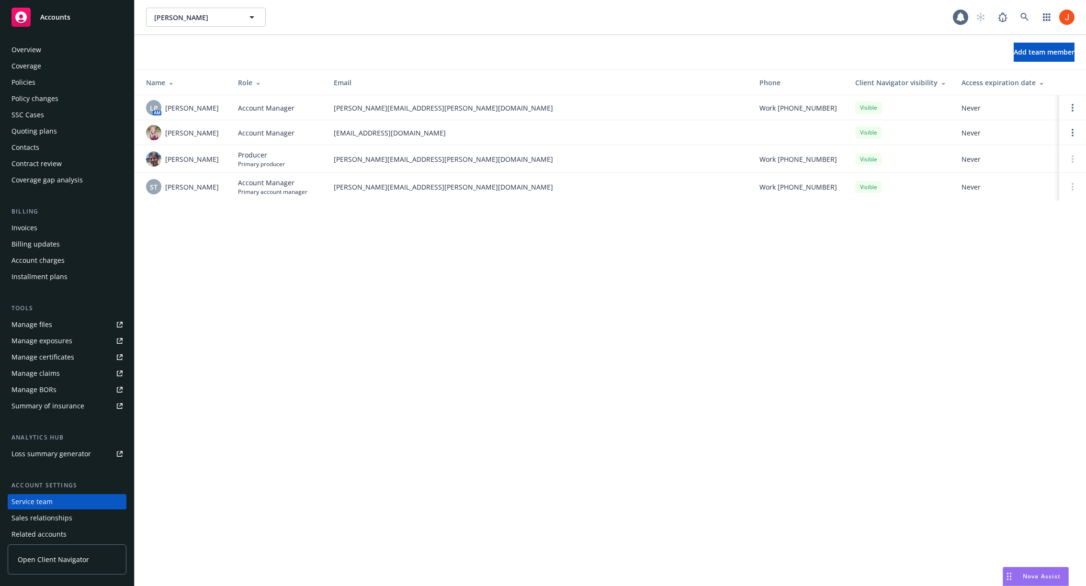
scroll to position [36, 0]
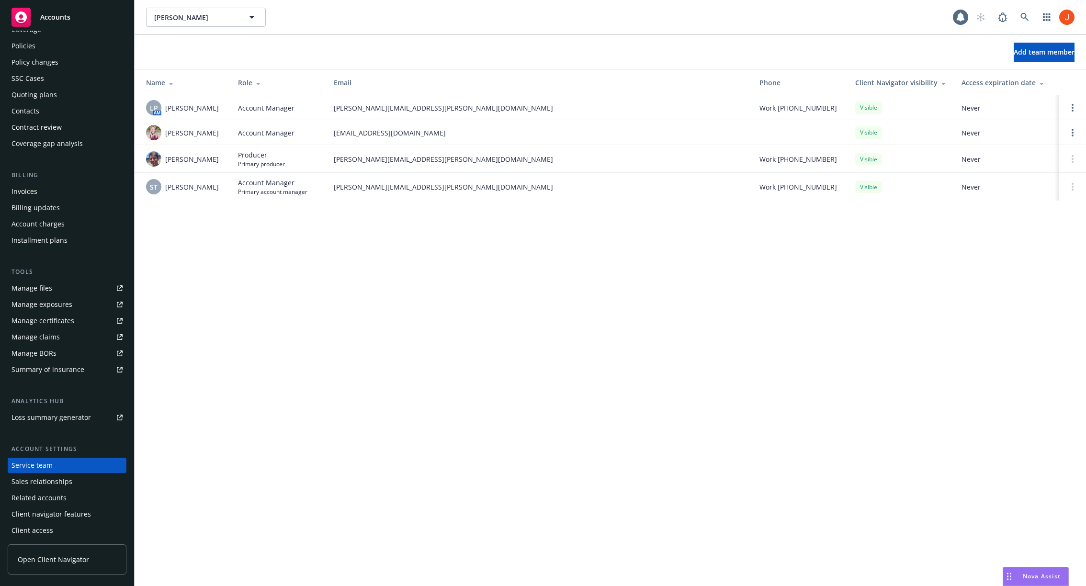
click at [1010, 62] on div "Add team member" at bounding box center [610, 52] width 951 height 34
click at [1014, 54] on span "Add team member" at bounding box center [1044, 51] width 61 height 9
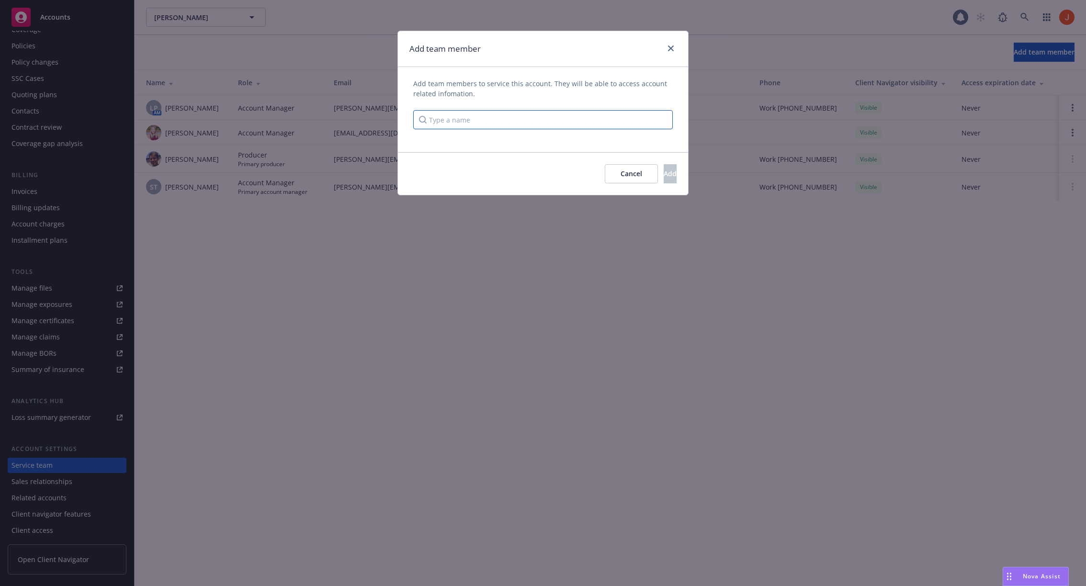
click at [514, 129] on input "Type a name" at bounding box center [543, 119] width 260 height 19
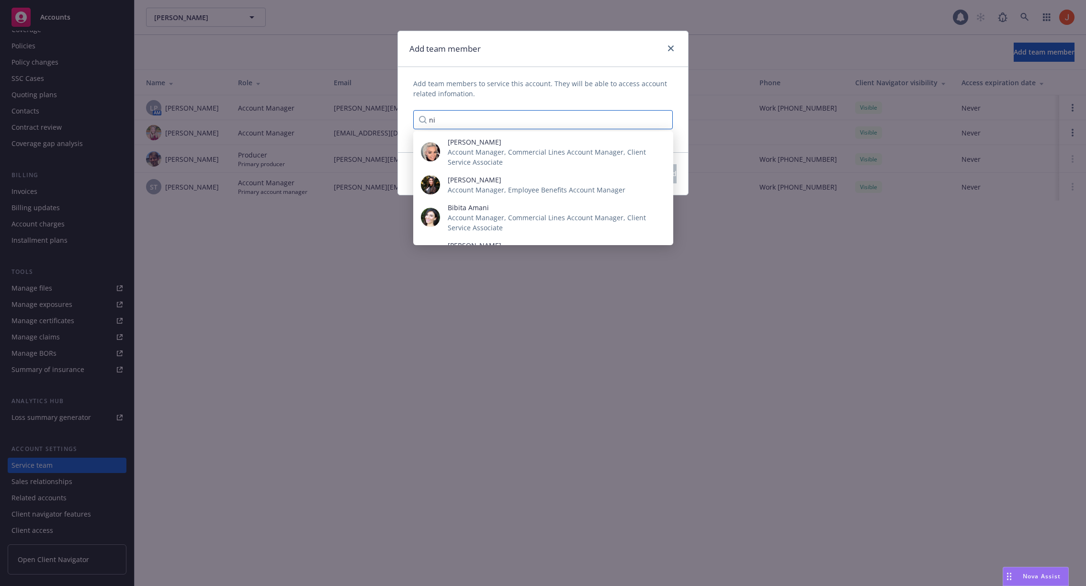
type input "n"
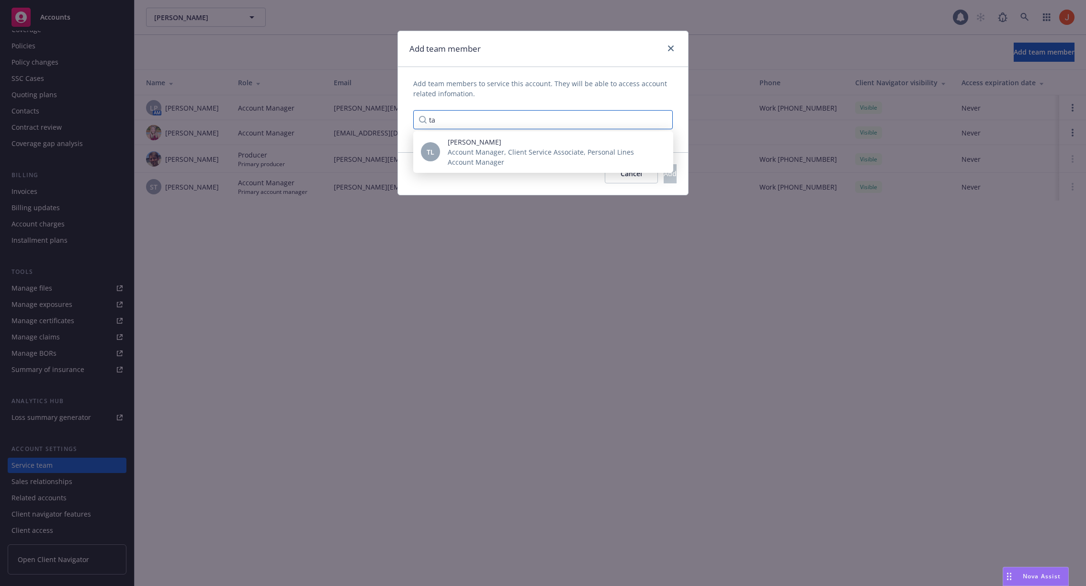
type input "t"
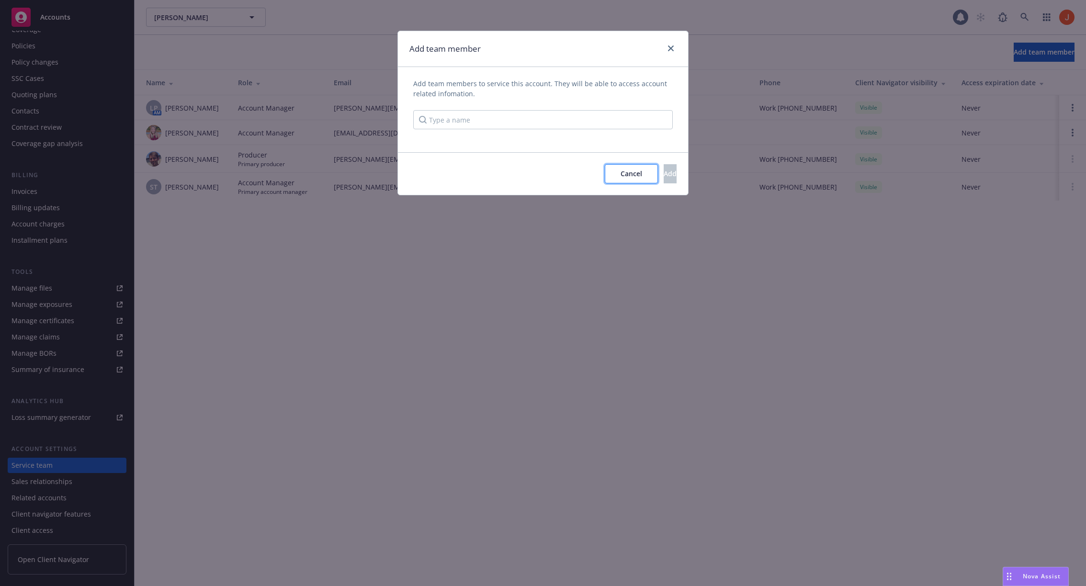
click at [621, 177] on span "Cancel" at bounding box center [632, 173] width 22 height 9
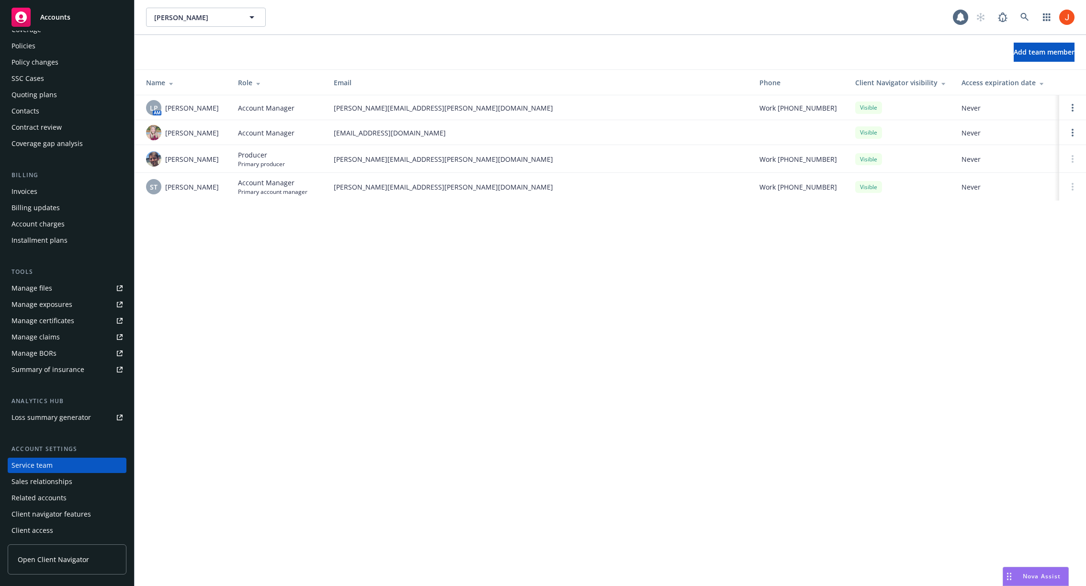
click at [633, 269] on div "[PERSON_NAME] [PERSON_NAME] 1 Add team member Name Role Email Phone Client Navi…" at bounding box center [610, 293] width 951 height 586
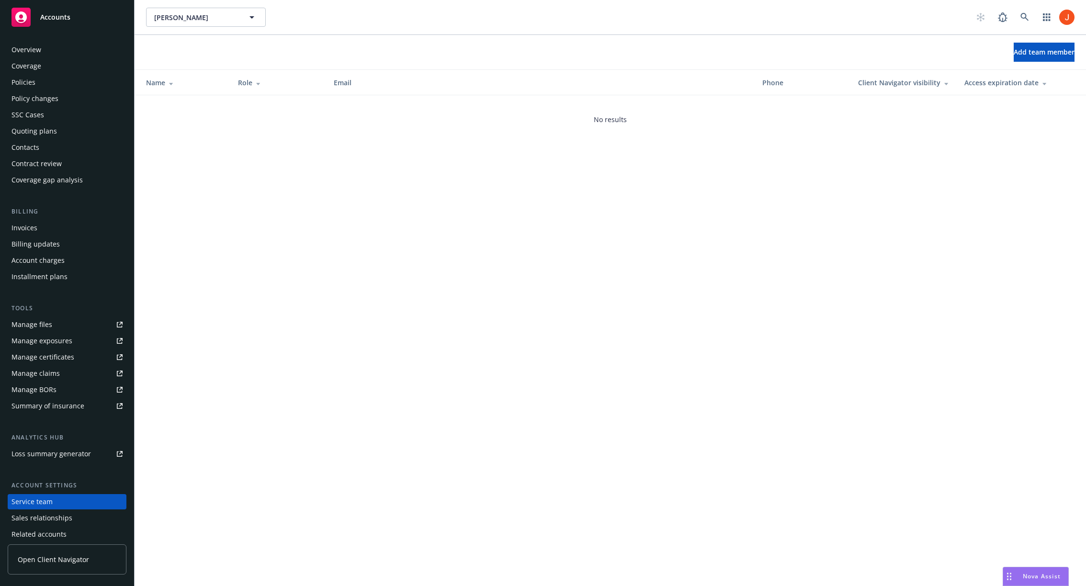
scroll to position [37, 0]
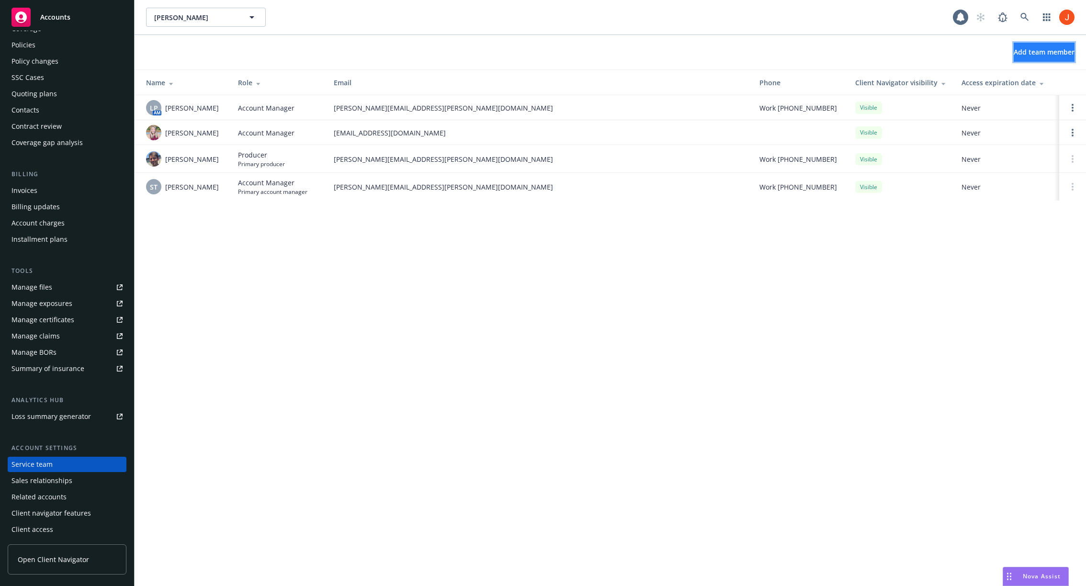
click at [1014, 54] on span "Add team member" at bounding box center [1044, 51] width 61 height 9
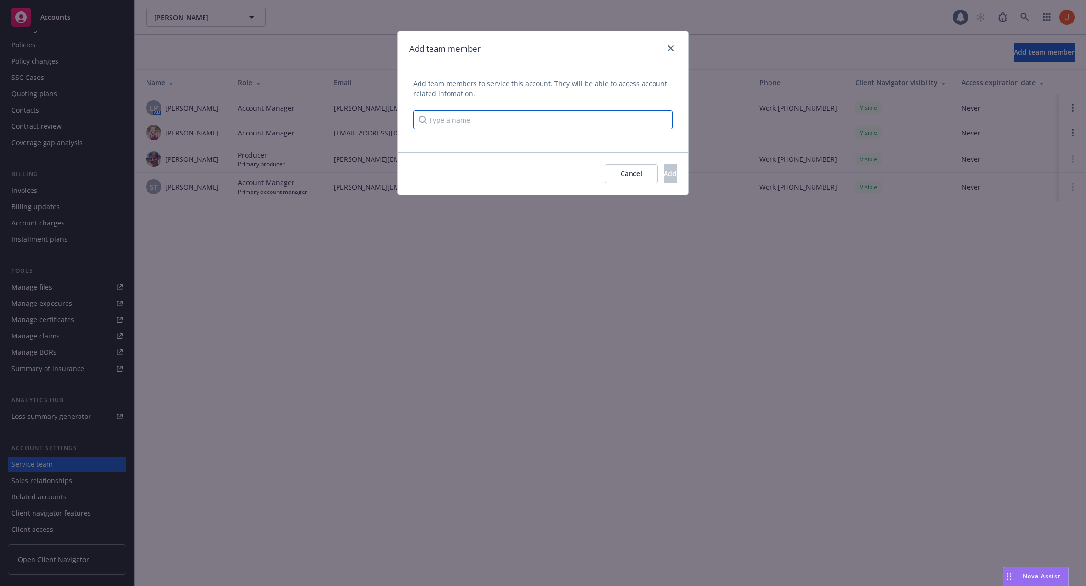
click at [609, 114] on input "Type a name" at bounding box center [543, 119] width 260 height 19
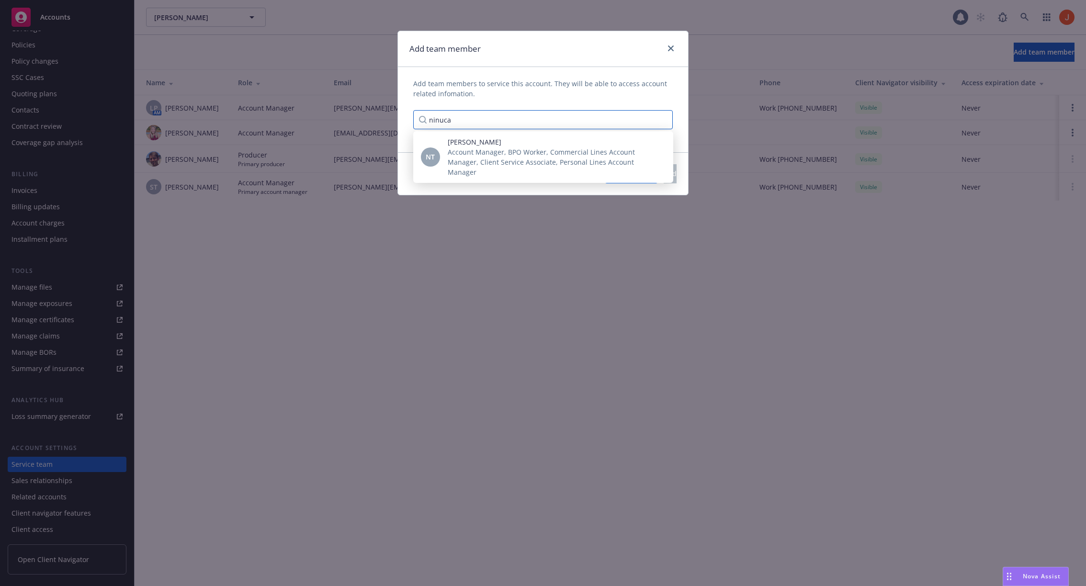
type input "ninuca"
click at [621, 177] on span "Cancel" at bounding box center [632, 173] width 22 height 9
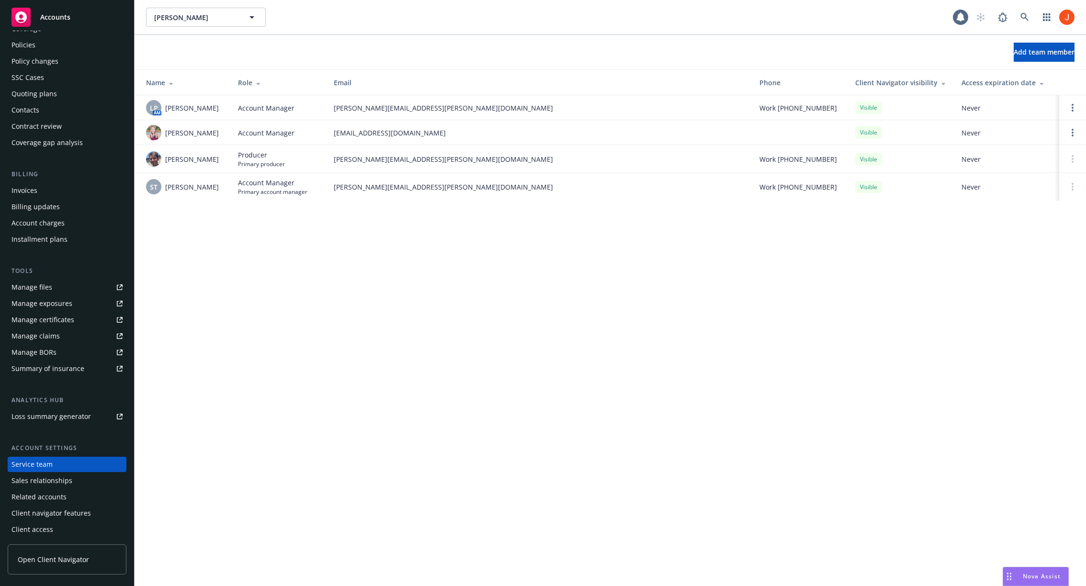
click at [874, 289] on div "[PERSON_NAME] [PERSON_NAME] 1 Add team member Name Role Email Phone Client Navi…" at bounding box center [610, 293] width 951 height 586
